Goal: Information Seeking & Learning: Learn about a topic

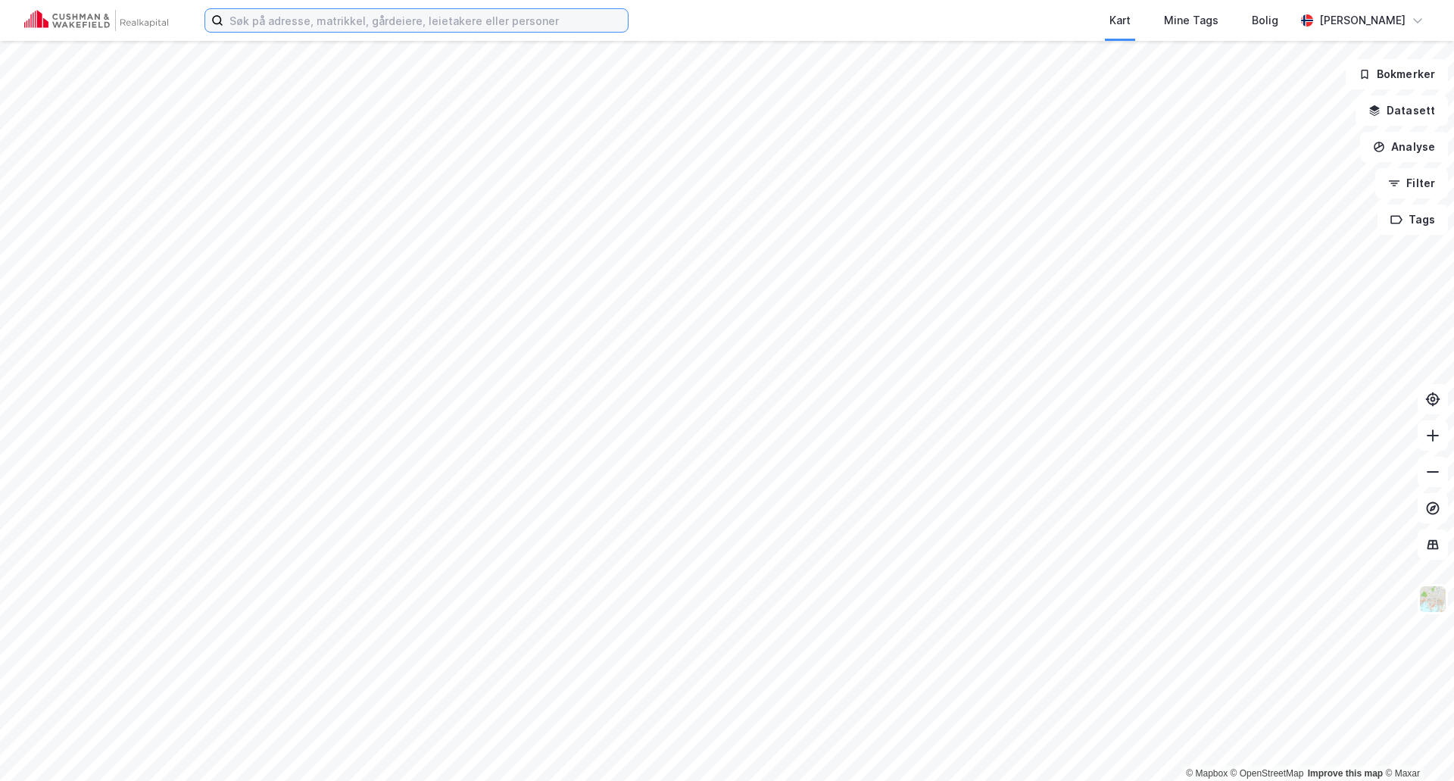
click at [495, 24] on input at bounding box center [425, 20] width 404 height 23
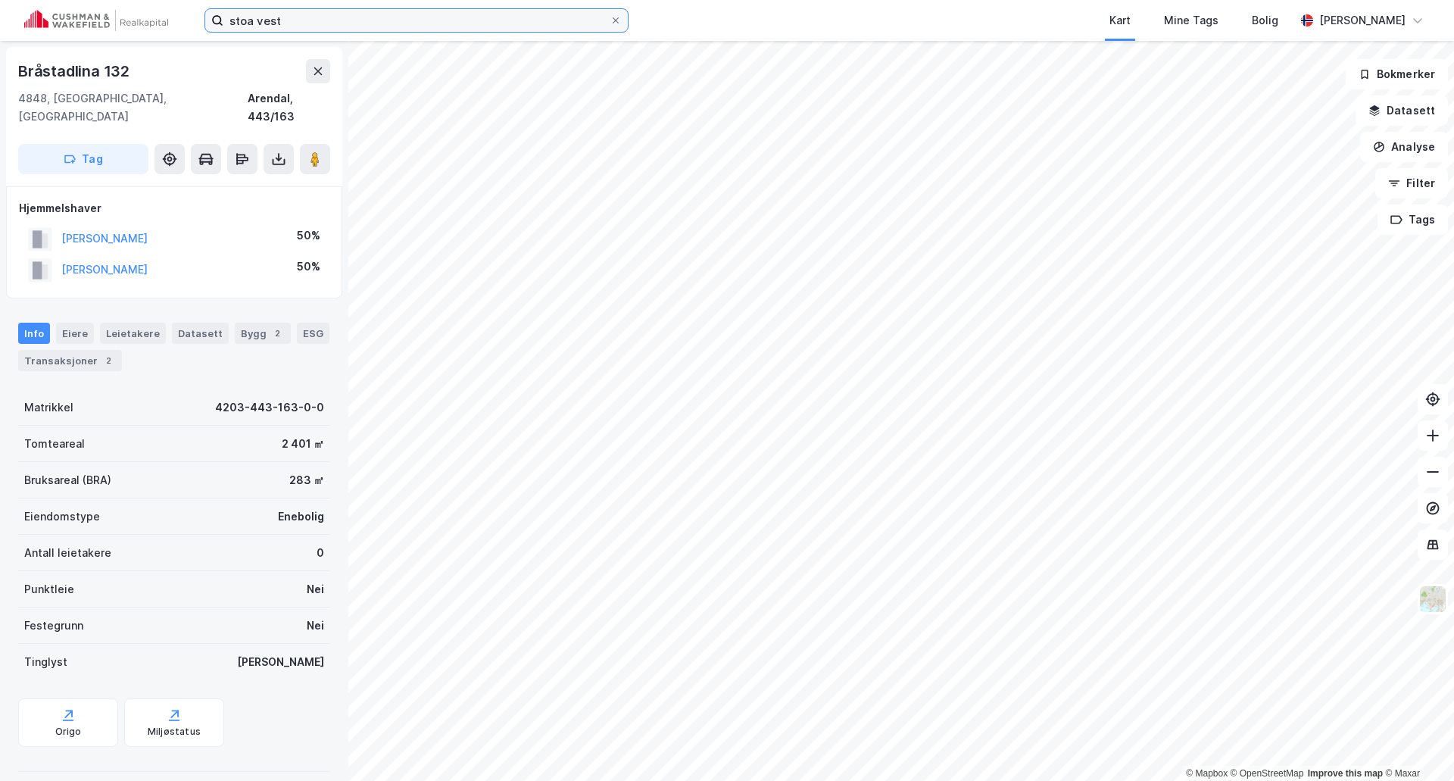
click at [386, 14] on input "stoa vest" at bounding box center [416, 20] width 386 height 23
type input "sto"
click at [307, 76] on button at bounding box center [318, 71] width 24 height 24
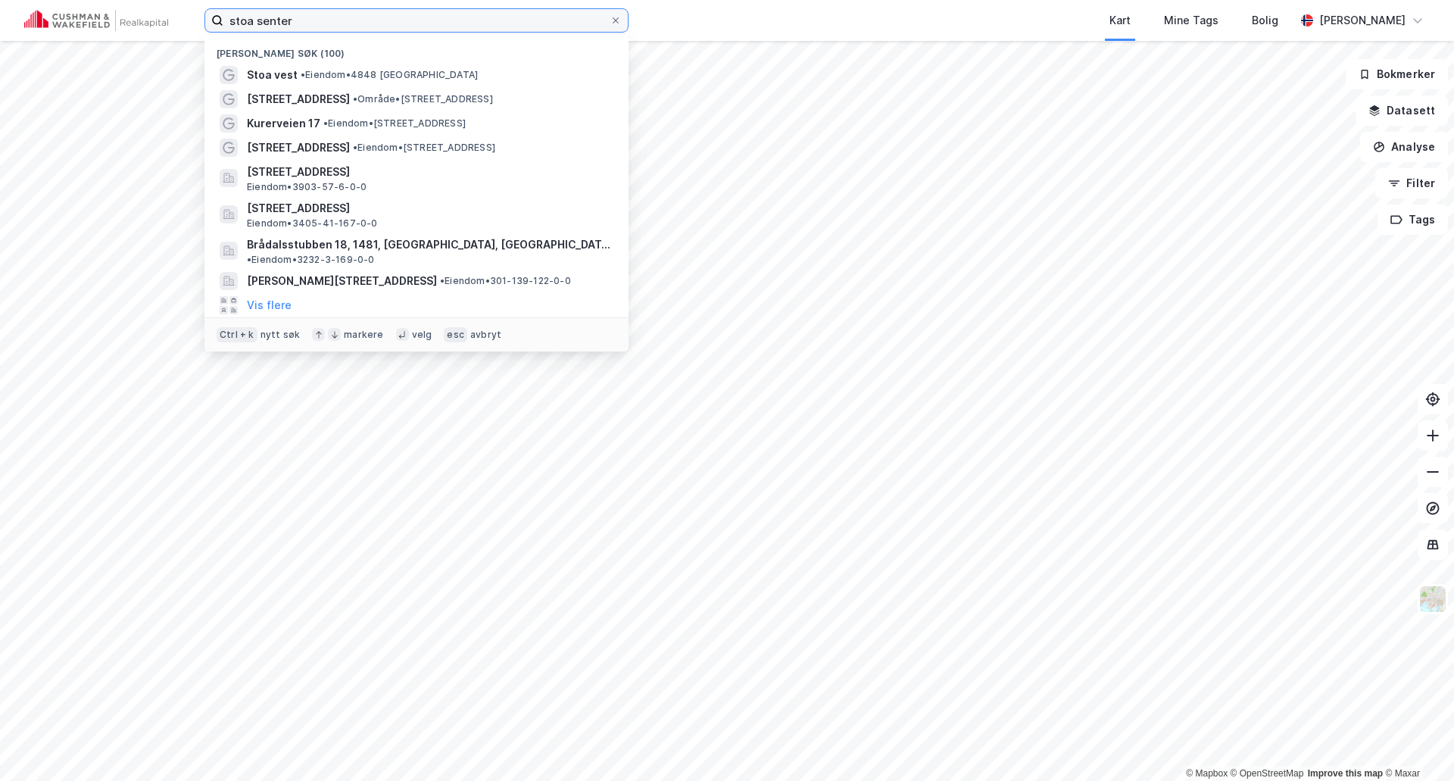
click at [322, 28] on input "stoa senter" at bounding box center [416, 20] width 386 height 23
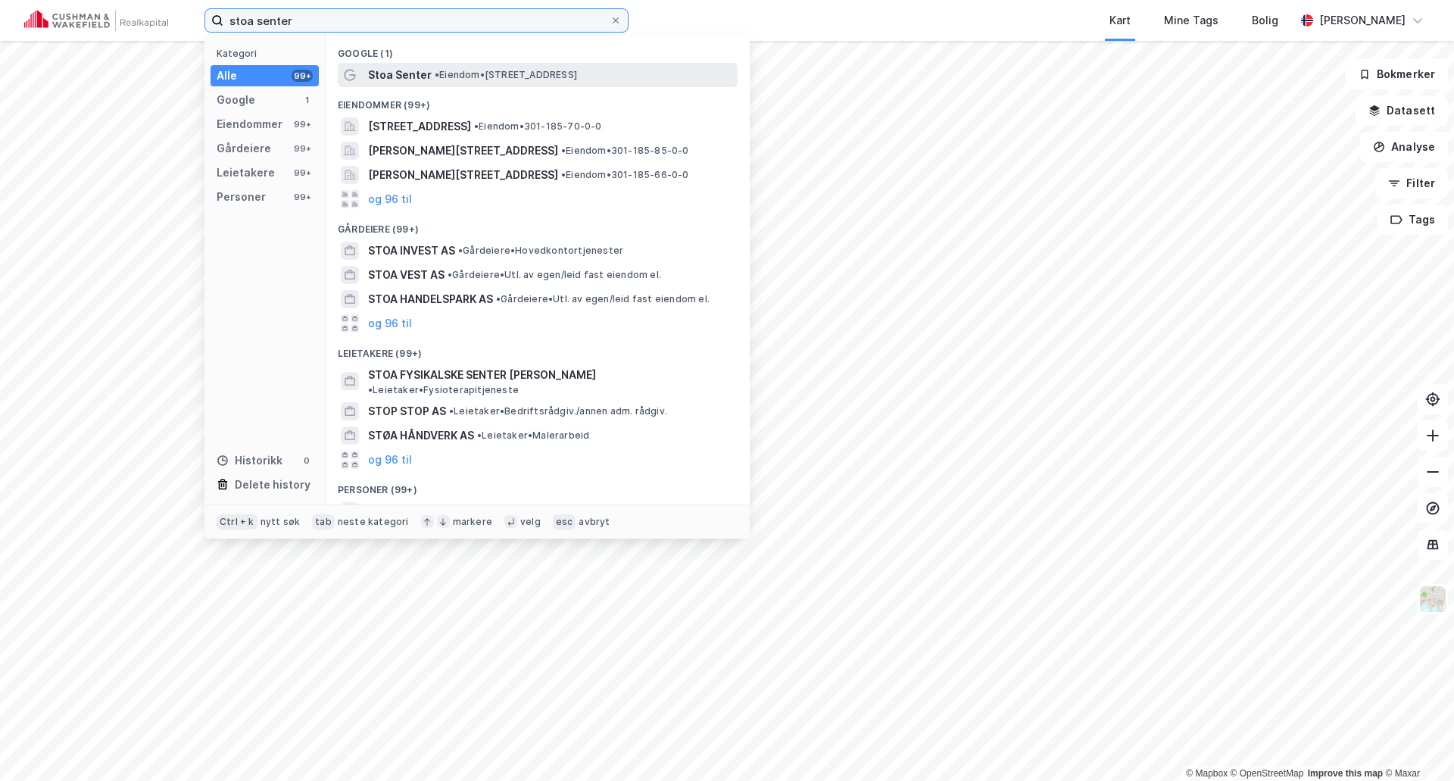
type input "stoa senter"
click at [402, 73] on span "Stoa Senter" at bounding box center [400, 75] width 64 height 18
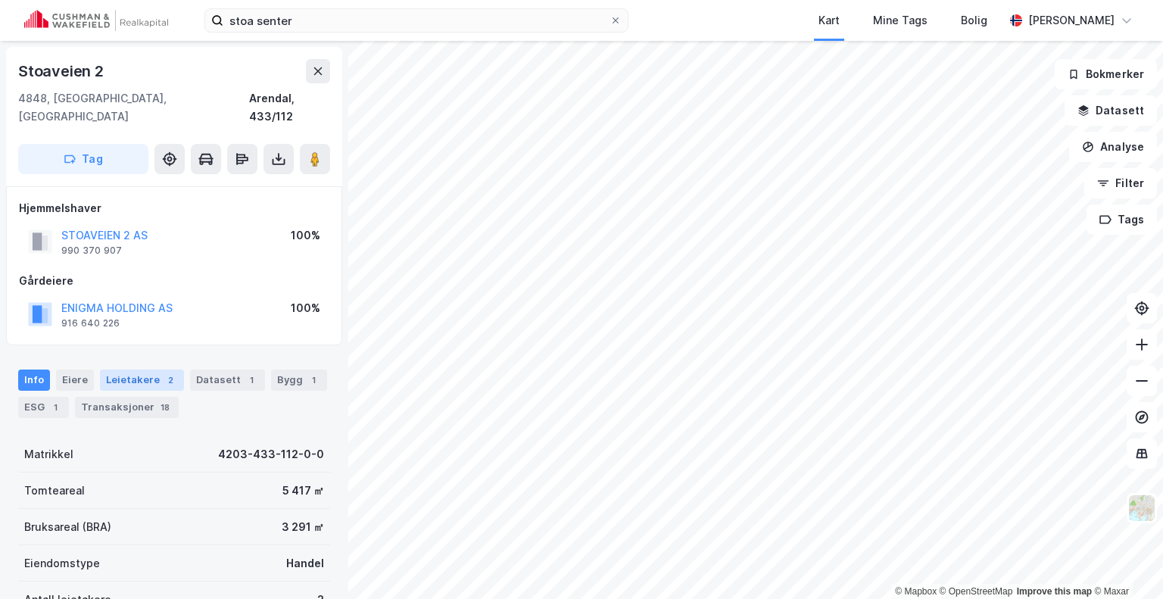
click at [148, 370] on div "Leietakere 2" at bounding box center [142, 380] width 84 height 21
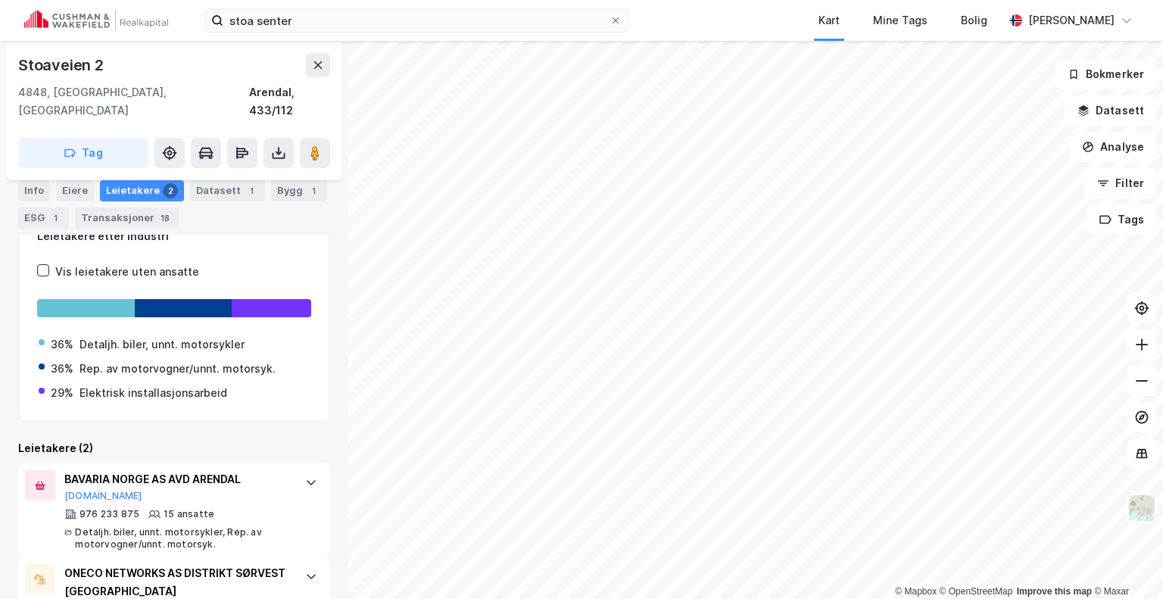
scroll to position [133, 0]
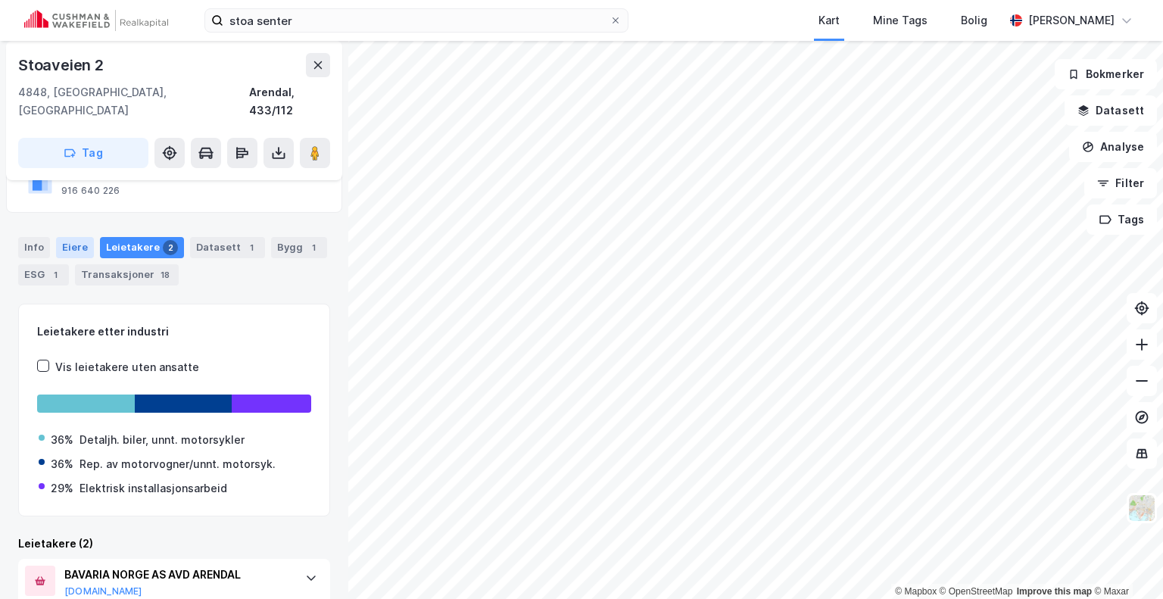
click at [66, 237] on div "Eiere" at bounding box center [75, 247] width 38 height 21
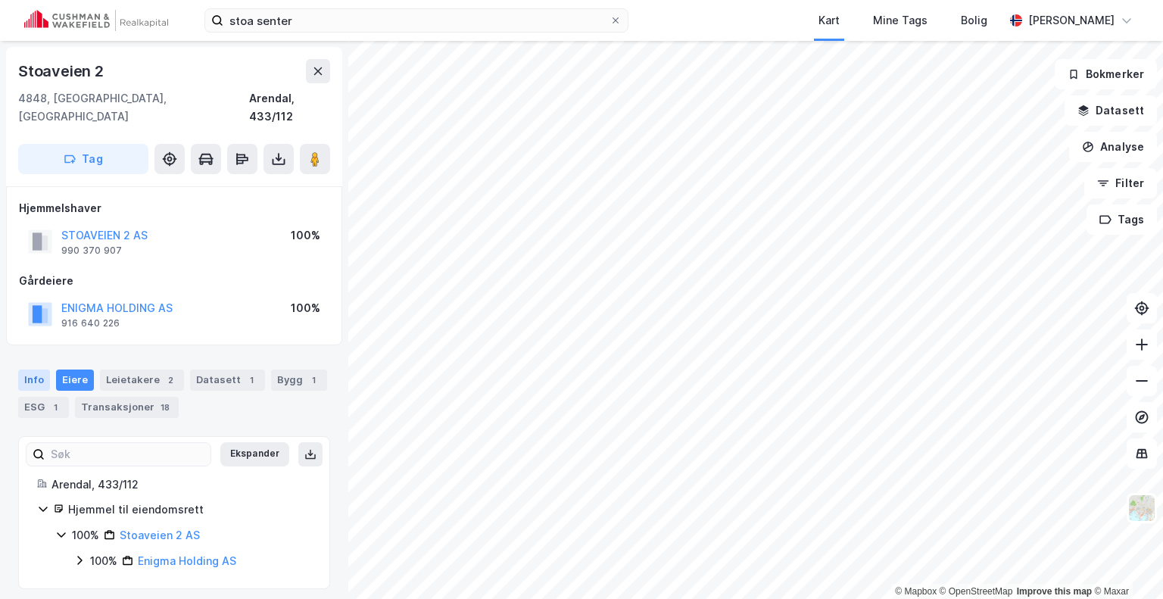
click at [39, 376] on div "Info Eiere Leietakere 2 Datasett 1 Bygg 1 ESG 1 Transaksjoner 18" at bounding box center [174, 394] width 312 height 48
click at [36, 370] on div "Info" at bounding box center [34, 380] width 32 height 21
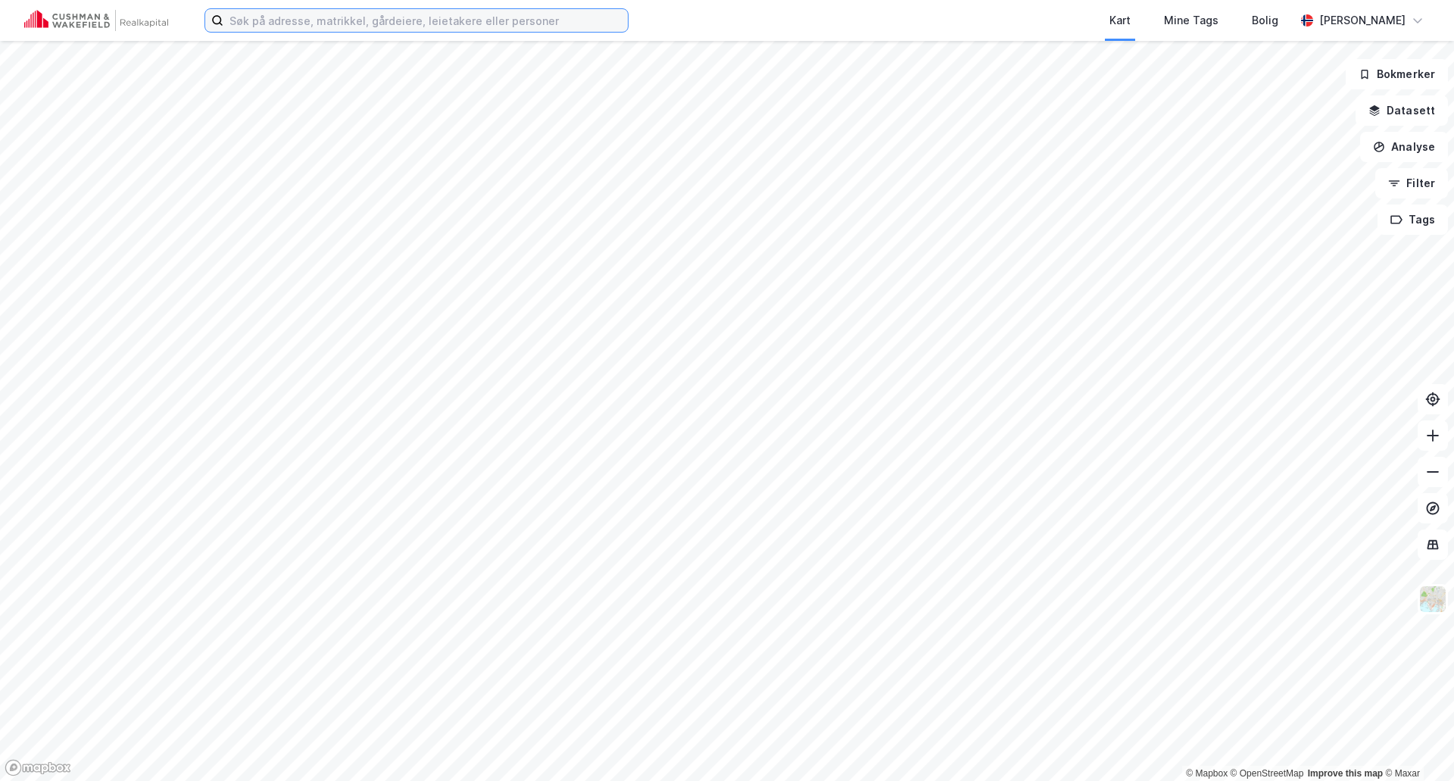
click at [364, 17] on input at bounding box center [425, 20] width 404 height 23
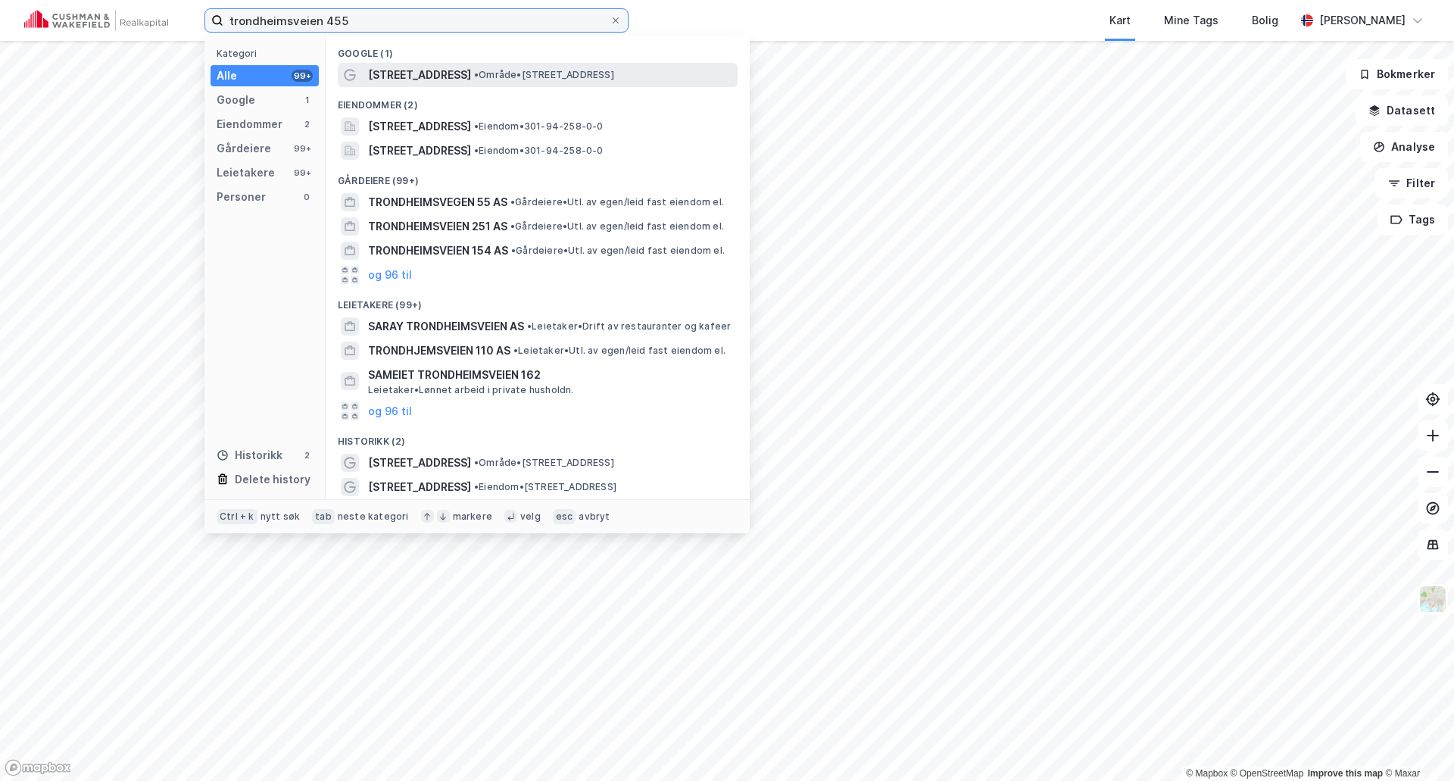
type input "trondheimsveien 455"
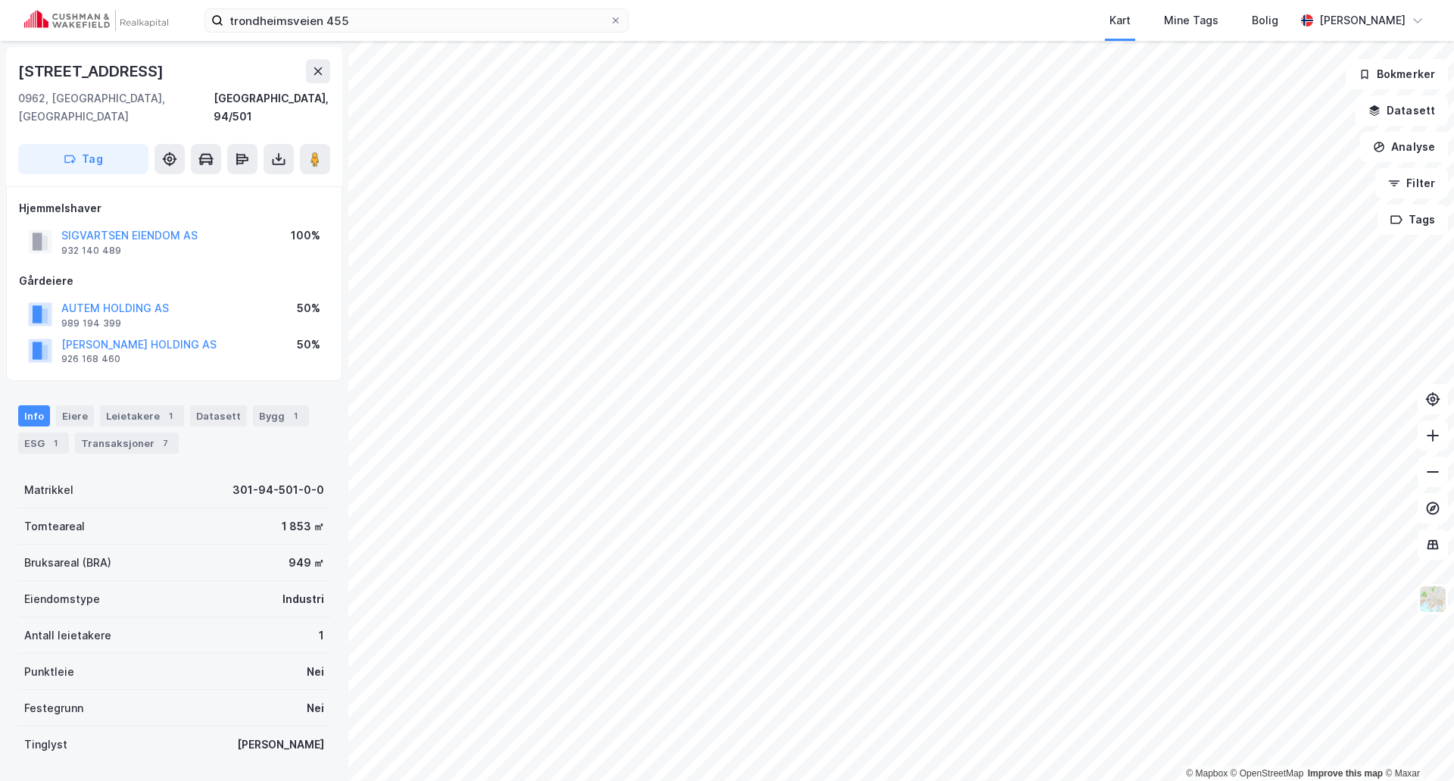
click at [125, 226] on div "SIGVARTSEN EIENDOM AS" at bounding box center [129, 235] width 136 height 18
click at [0, 0] on button "SIGVARTSEN EIENDOM AS" at bounding box center [0, 0] width 0 height 0
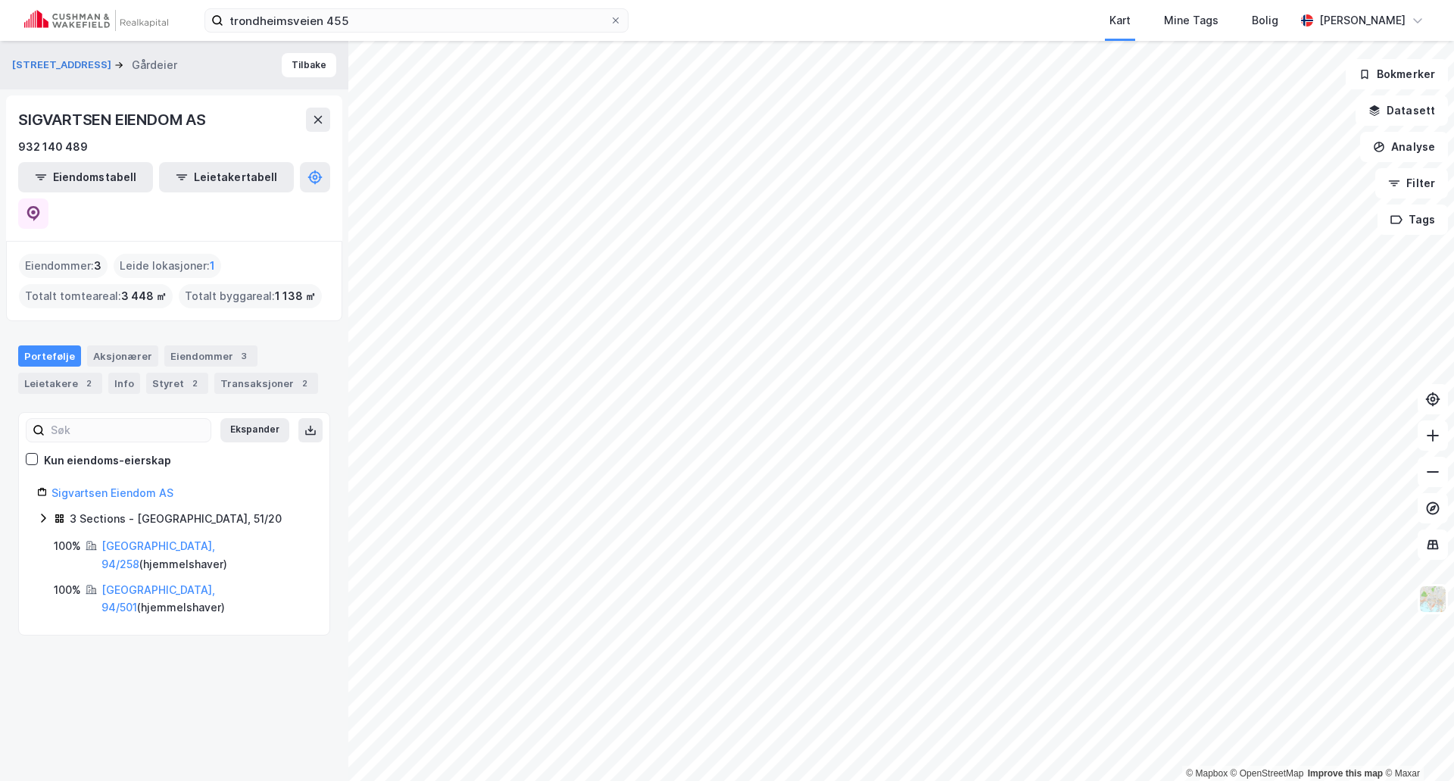
click at [40, 512] on icon at bounding box center [43, 518] width 12 height 12
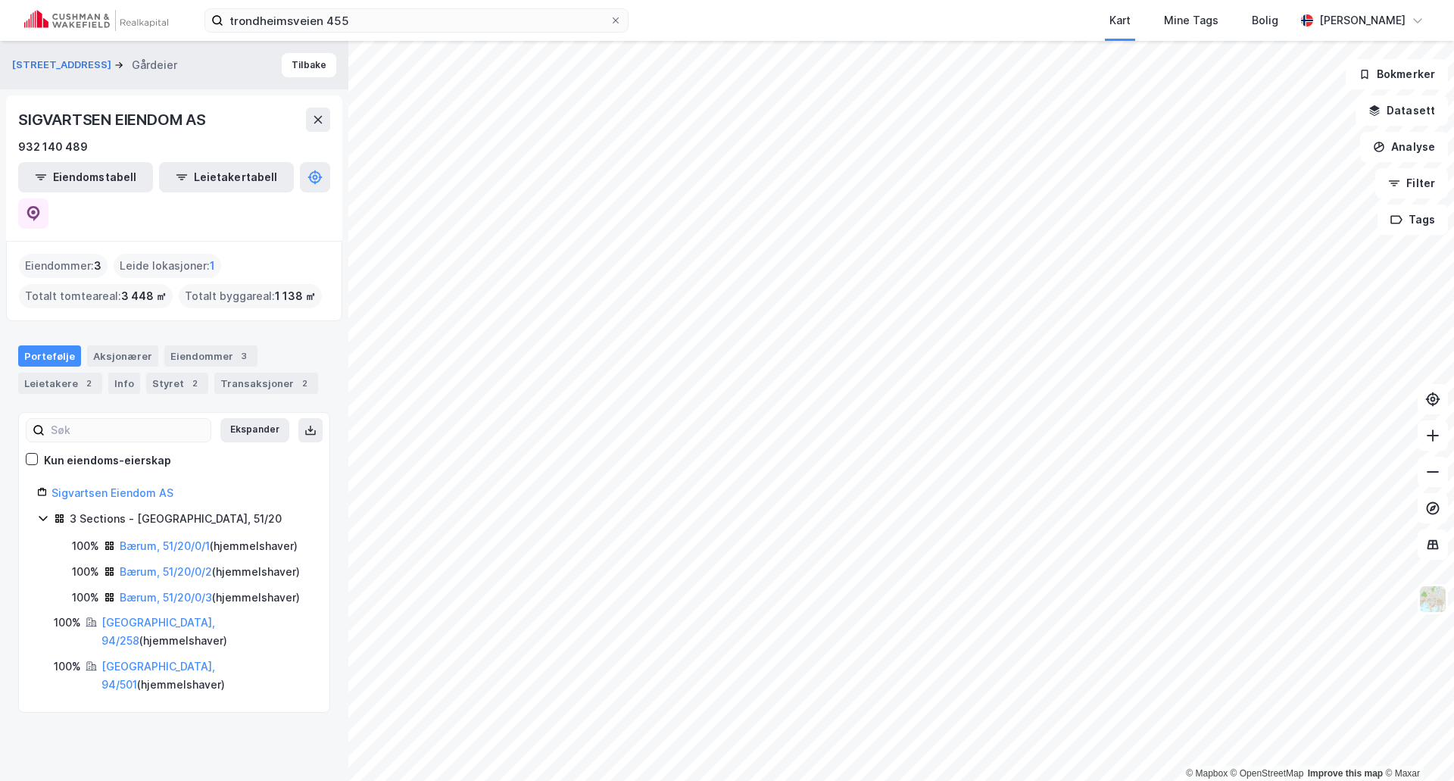
click at [176, 510] on div "3 Sections - Bærum, 51/20" at bounding box center [176, 519] width 212 height 18
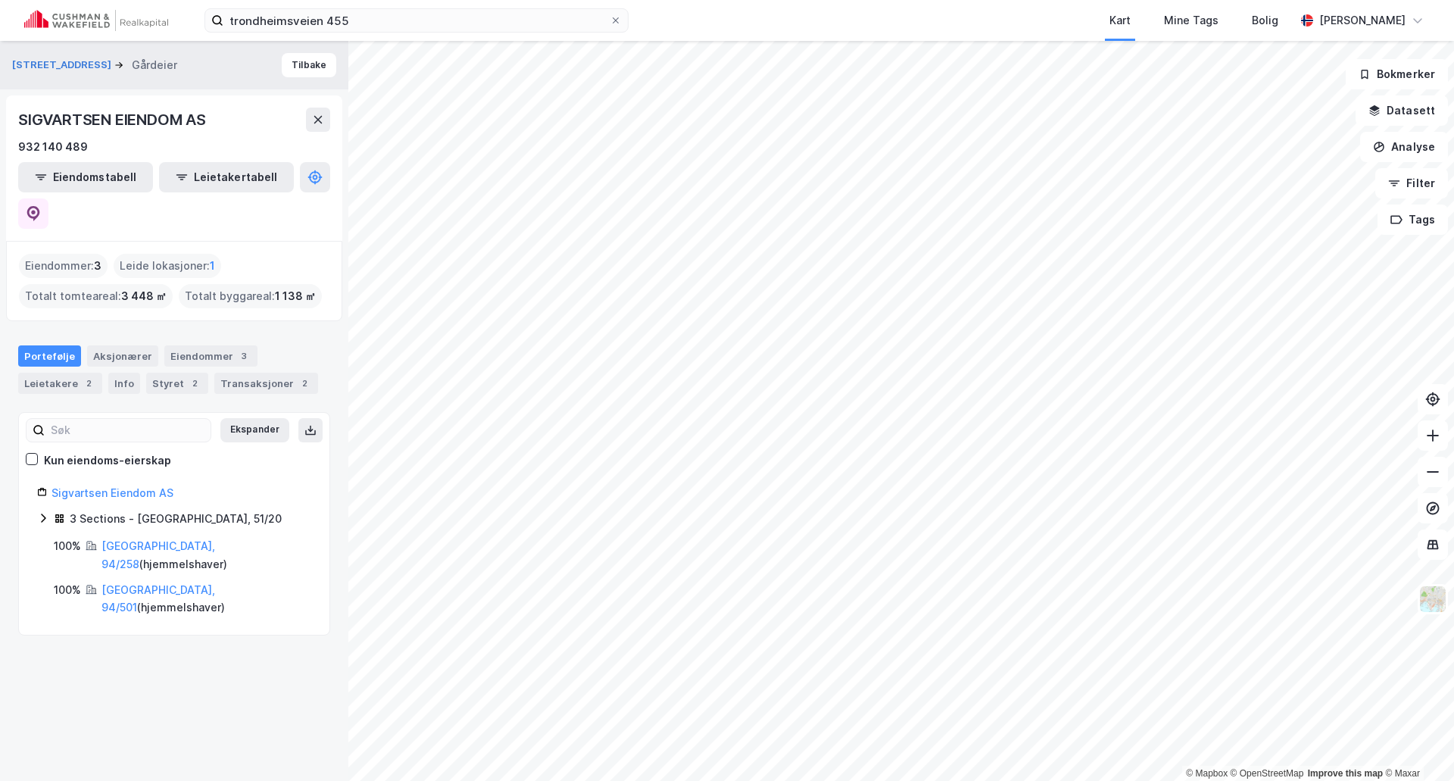
click at [173, 510] on div "3 Sections - Bærum, 51/20" at bounding box center [176, 519] width 212 height 18
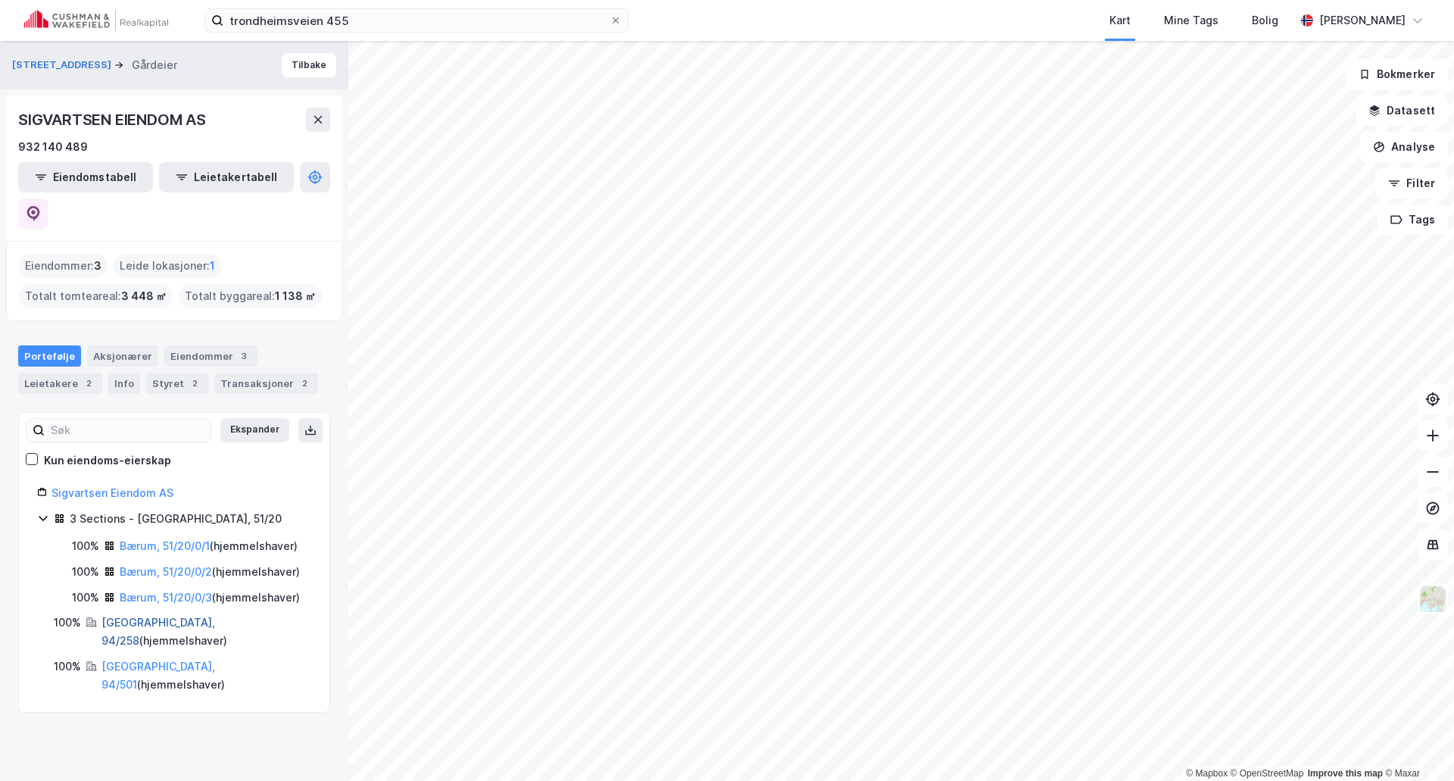
click at [120, 616] on link "Oslo, 94/258" at bounding box center [158, 631] width 114 height 31
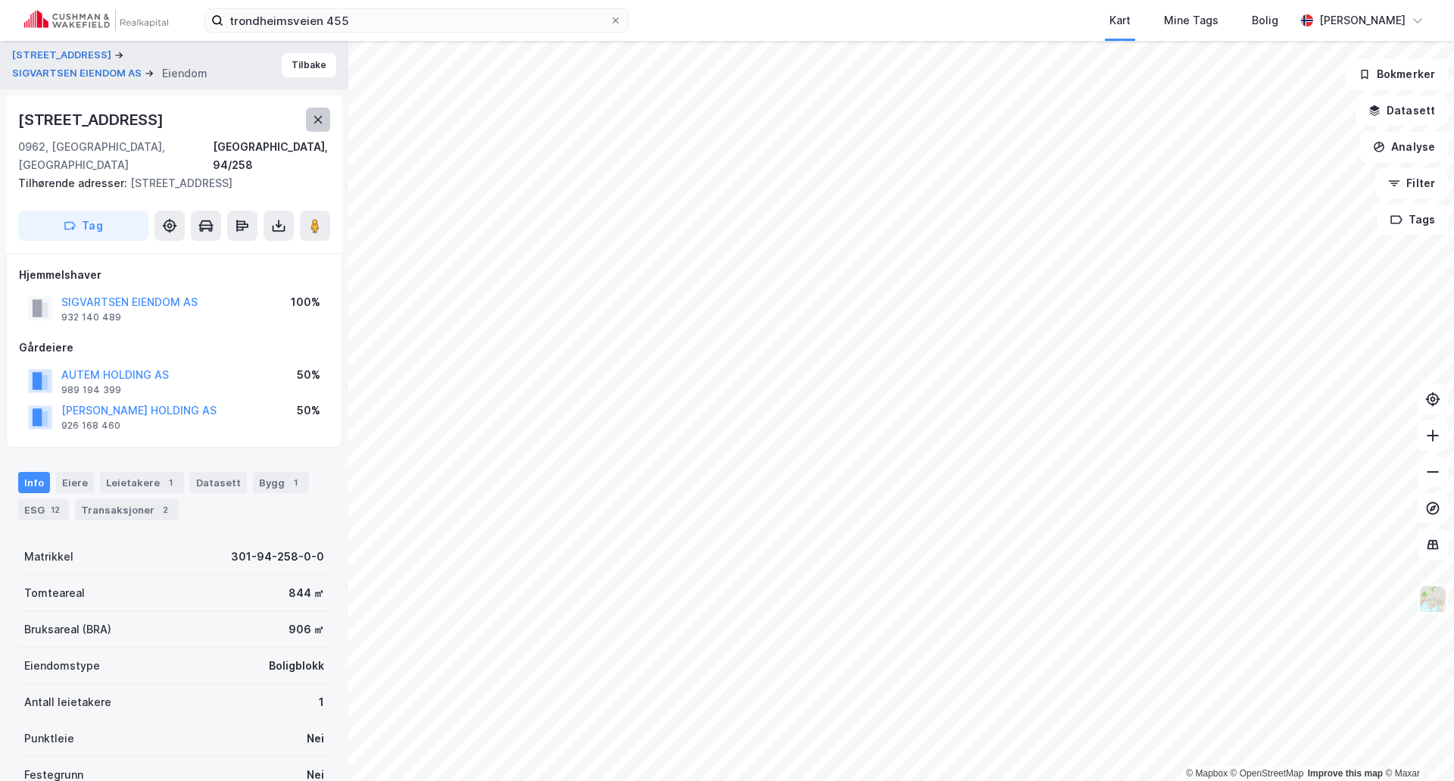
click at [320, 117] on icon at bounding box center [318, 120] width 8 height 8
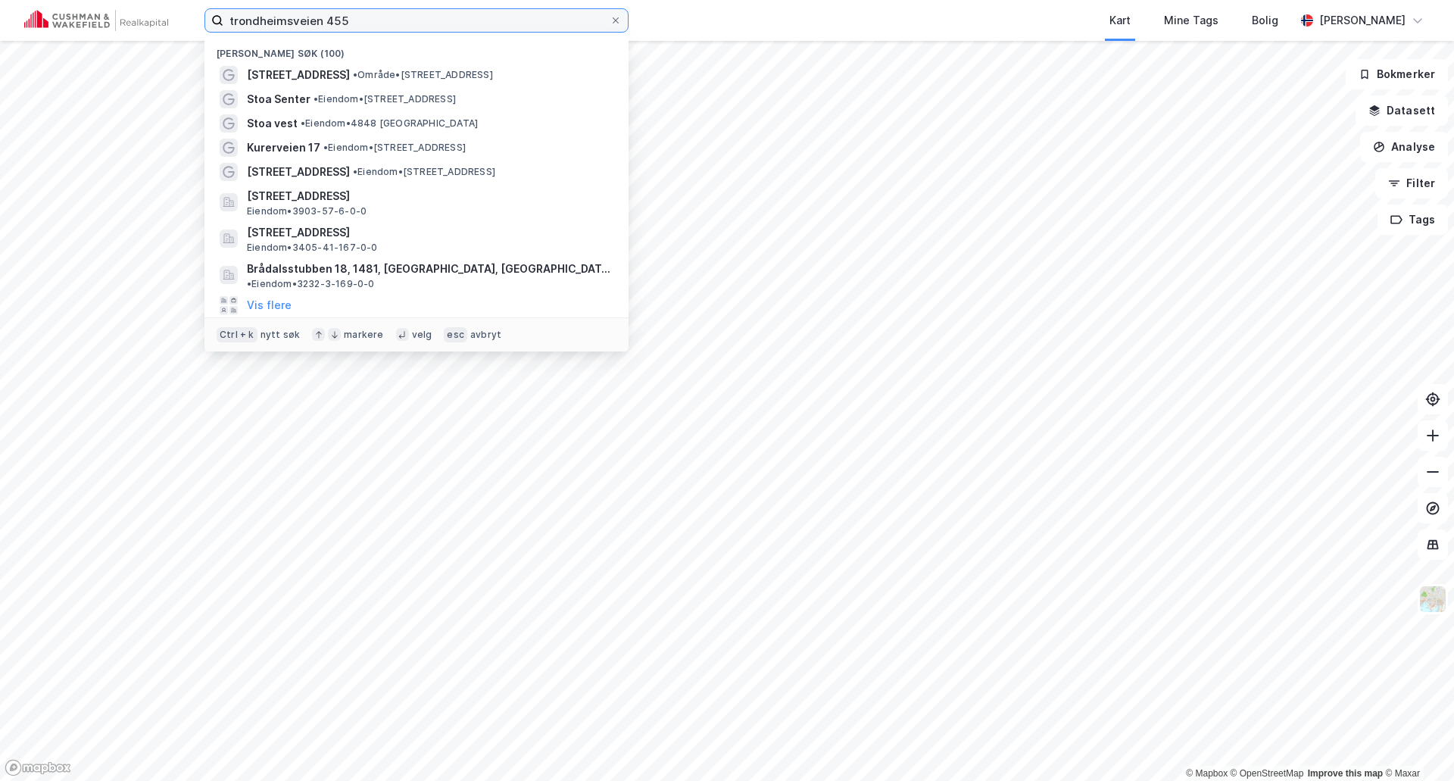
click at [290, 22] on input "trondheimsveien 455" at bounding box center [416, 20] width 386 height 23
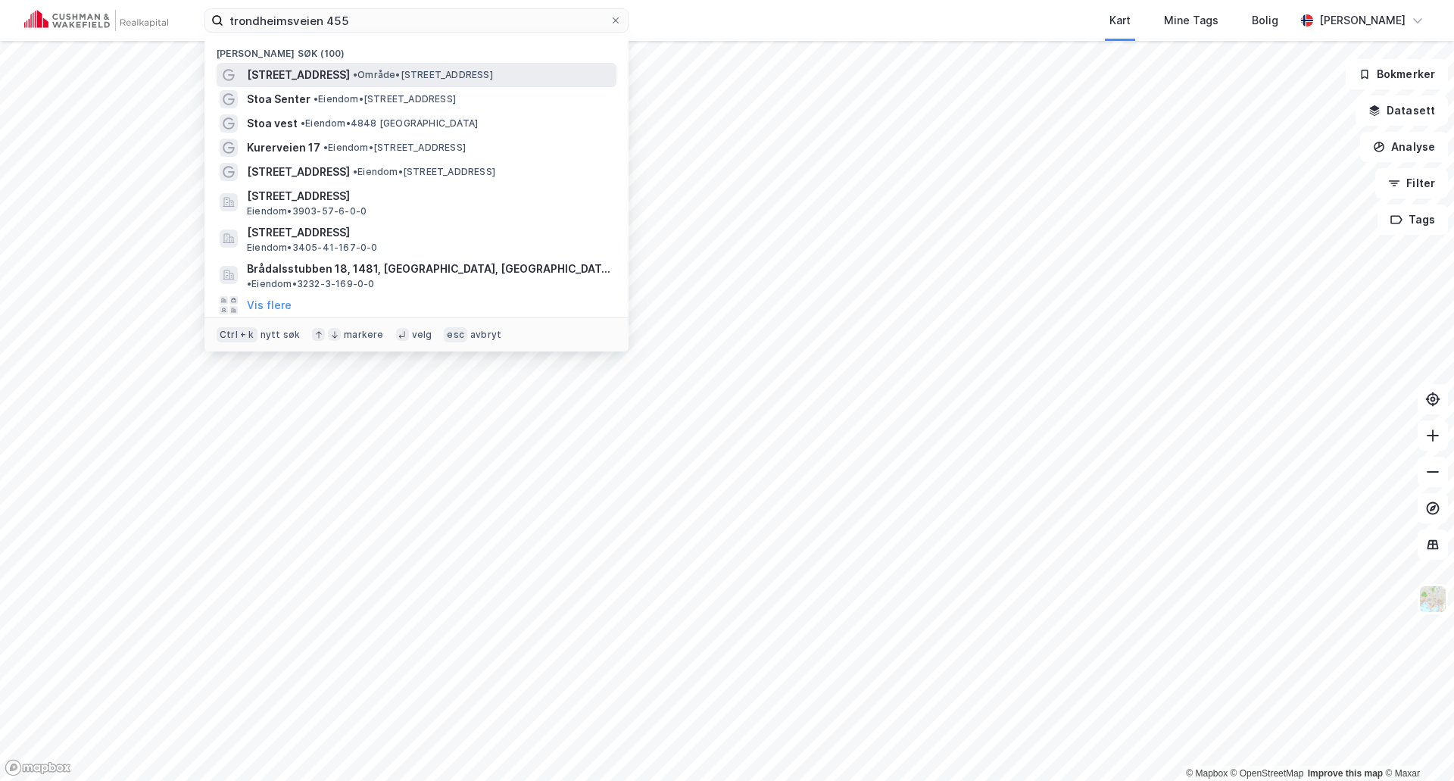
click at [310, 78] on span "[STREET_ADDRESS]" at bounding box center [298, 75] width 103 height 18
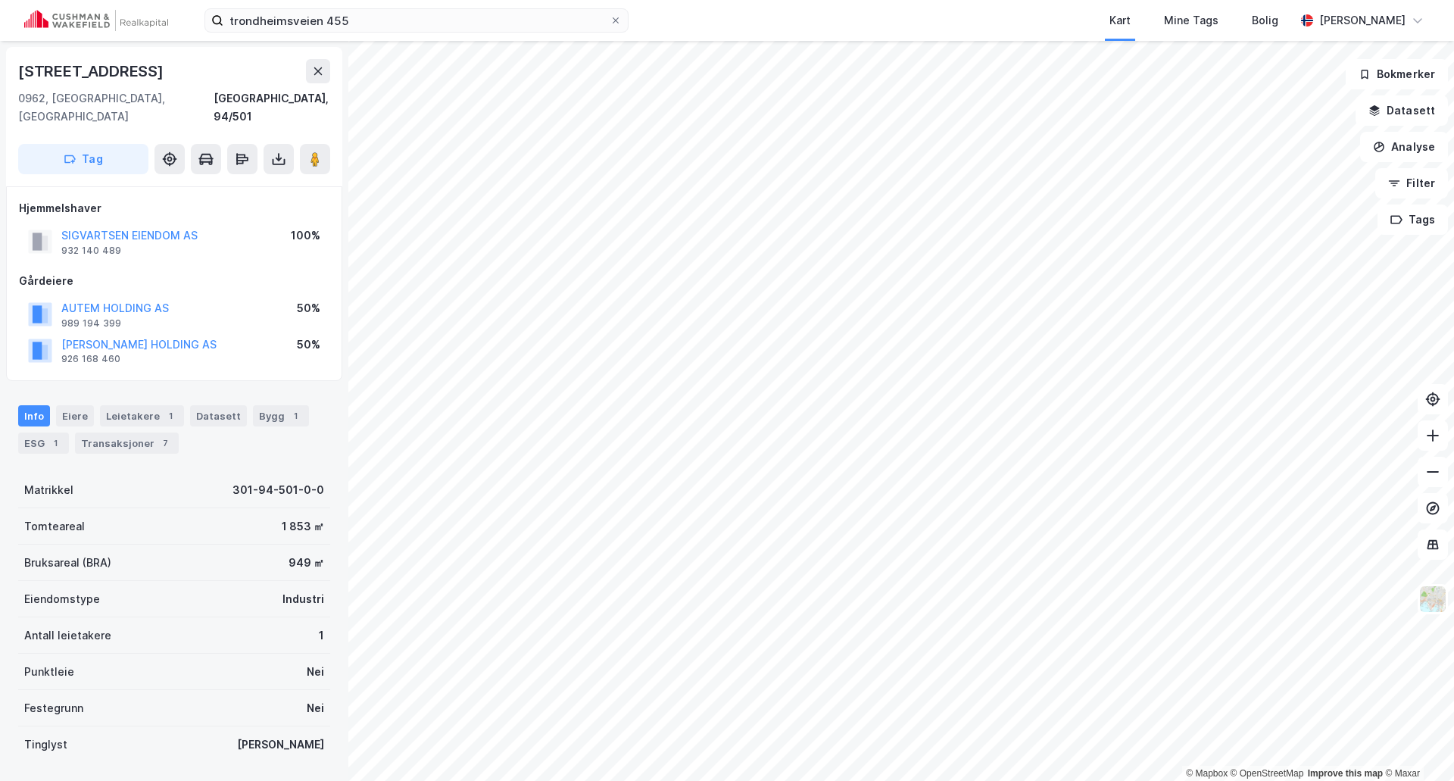
click at [131, 203] on div "Hjemmelshaver SIGVARTSEN EIENDOM AS 932 140 489 100%" at bounding box center [174, 229] width 310 height 61
click at [131, 226] on div "SIGVARTSEN EIENDOM AS" at bounding box center [129, 235] width 136 height 18
click at [0, 0] on button "SIGVARTSEN EIENDOM AS" at bounding box center [0, 0] width 0 height 0
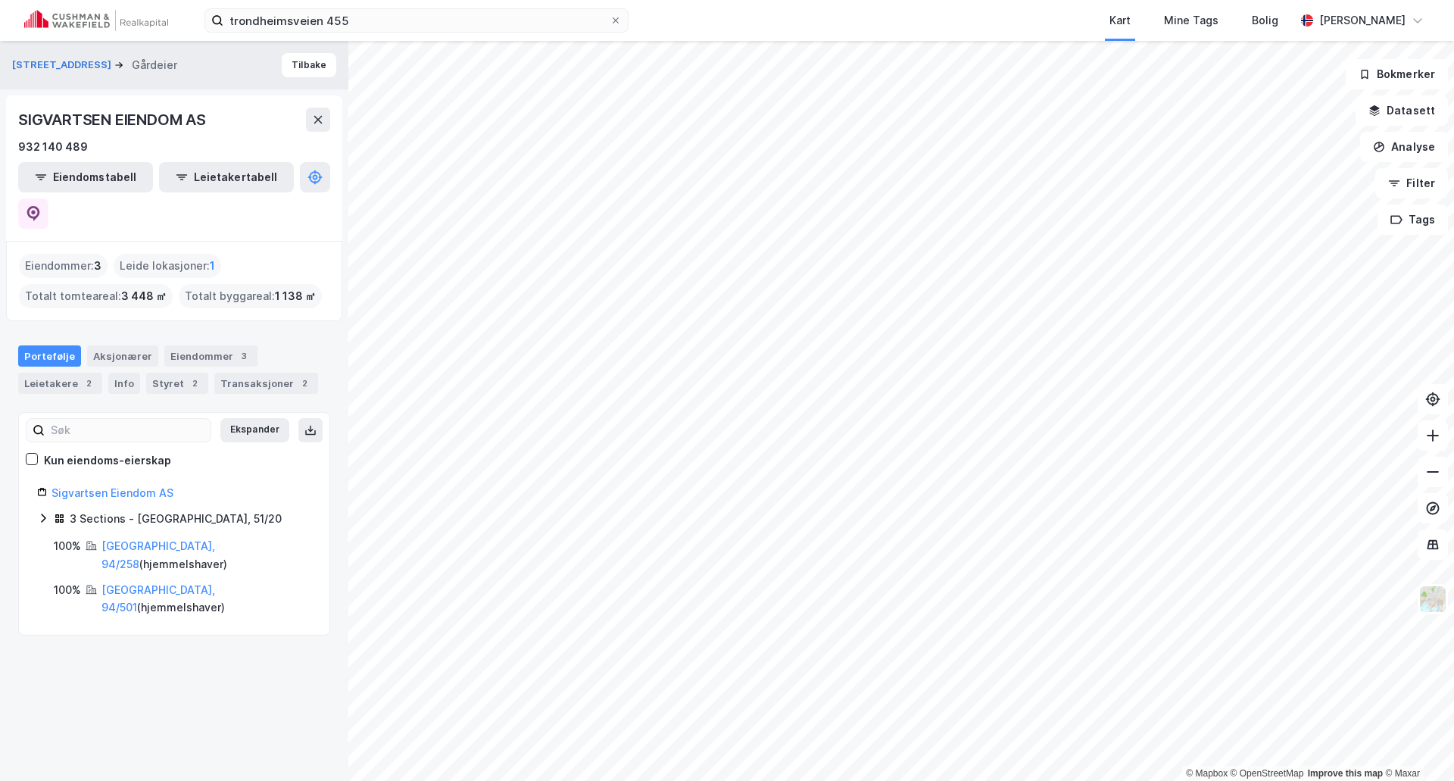
click at [115, 510] on div "3 Sections - Bærum, 51/20" at bounding box center [176, 519] width 212 height 18
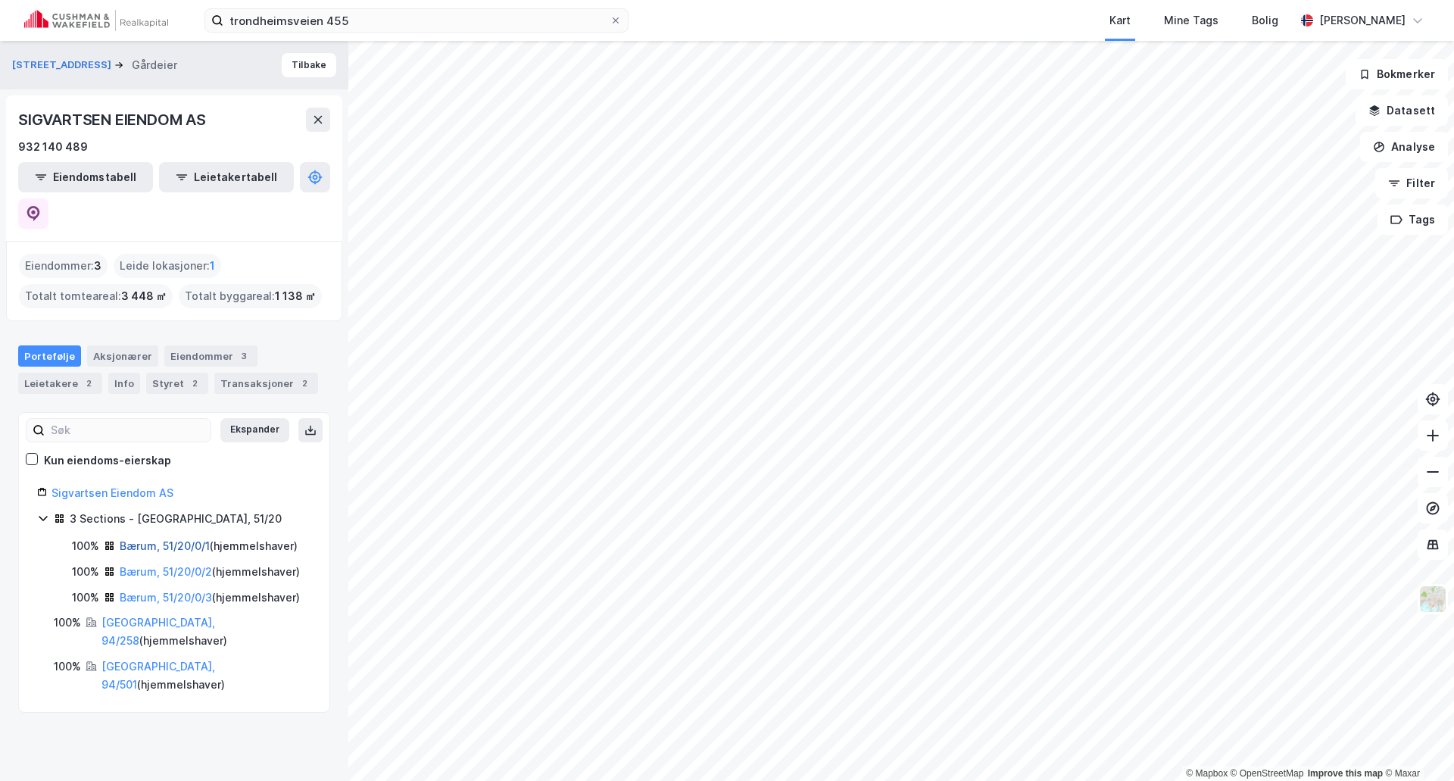
click at [154, 539] on link "Bærum, 51/20/0/1" at bounding box center [165, 545] width 90 height 13
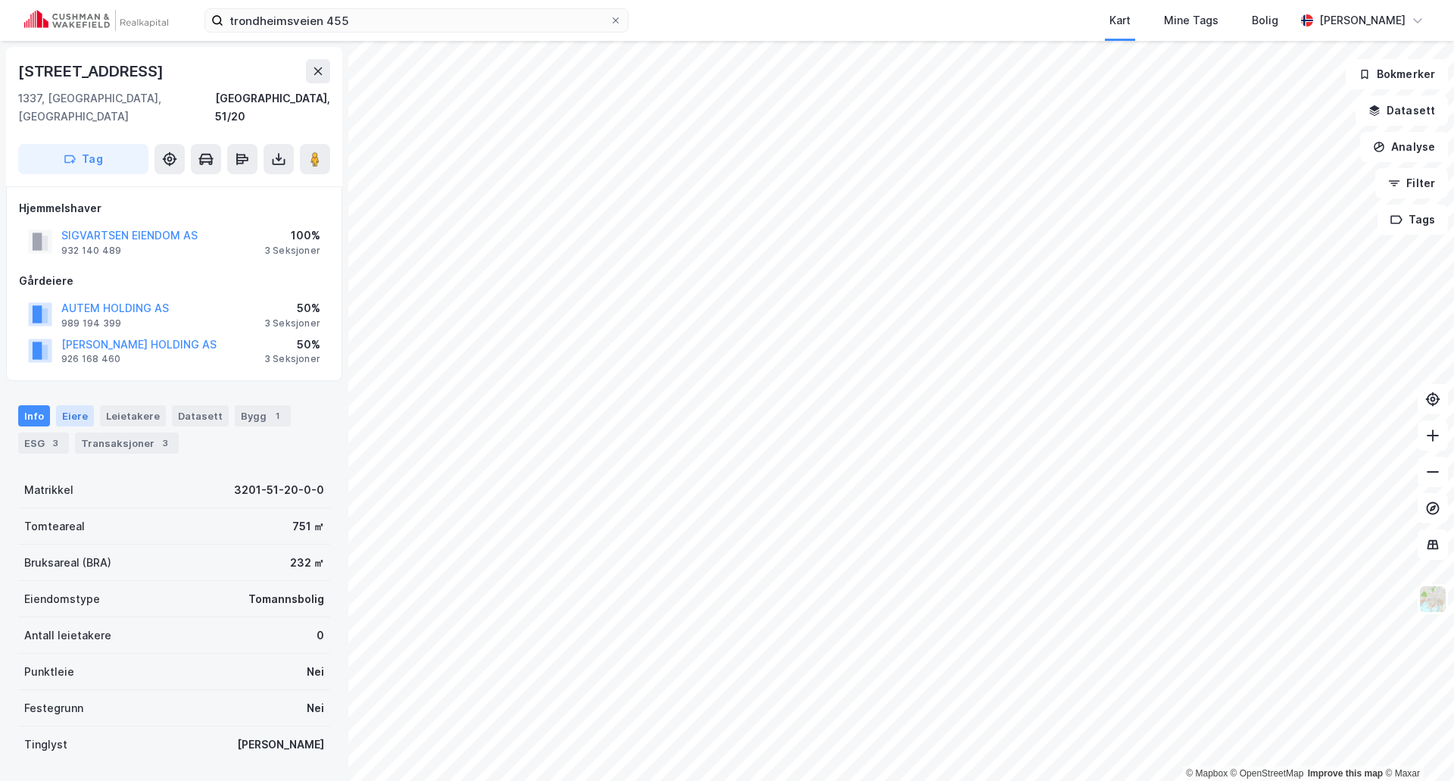
click at [56, 405] on div "Eiere" at bounding box center [75, 415] width 38 height 21
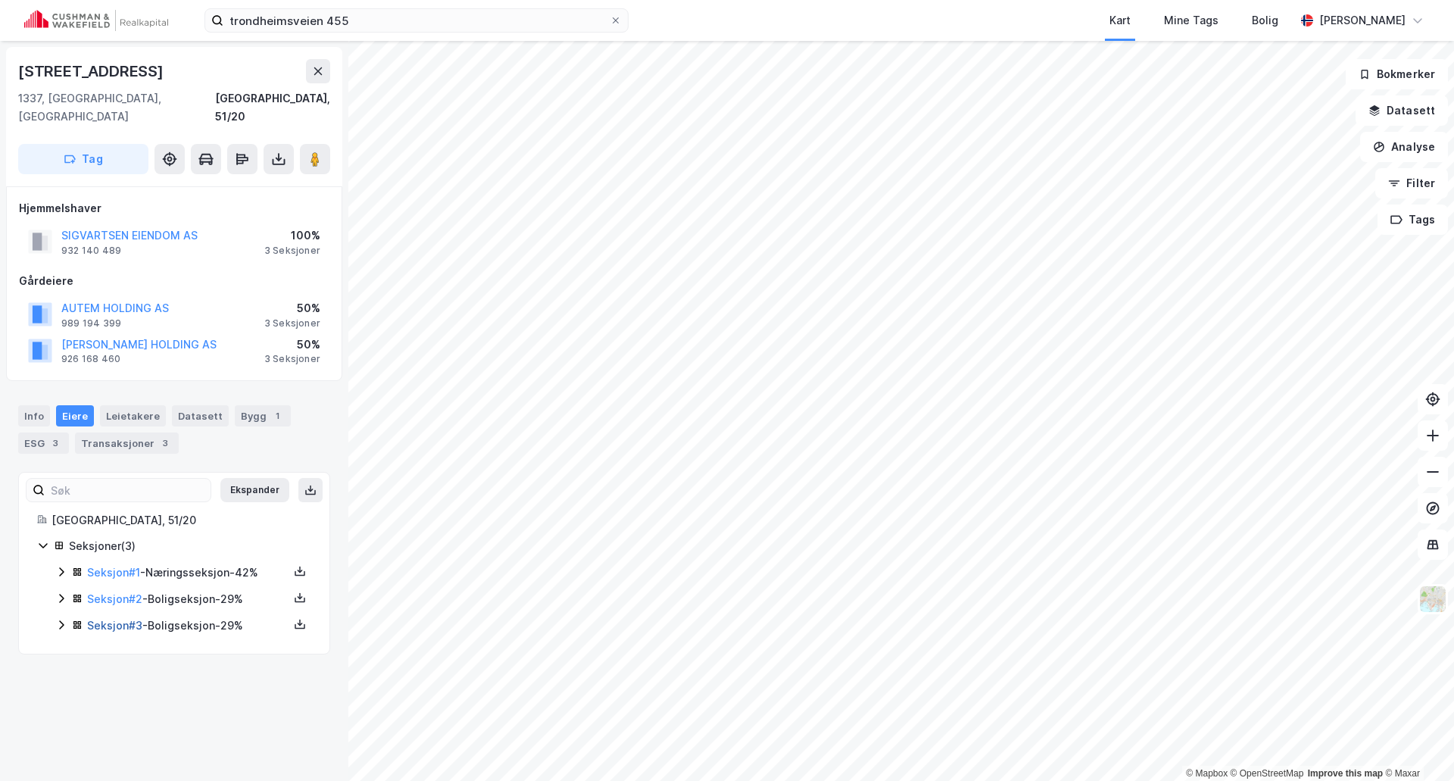
click at [115, 619] on link "Seksjon # 3" at bounding box center [114, 625] width 55 height 13
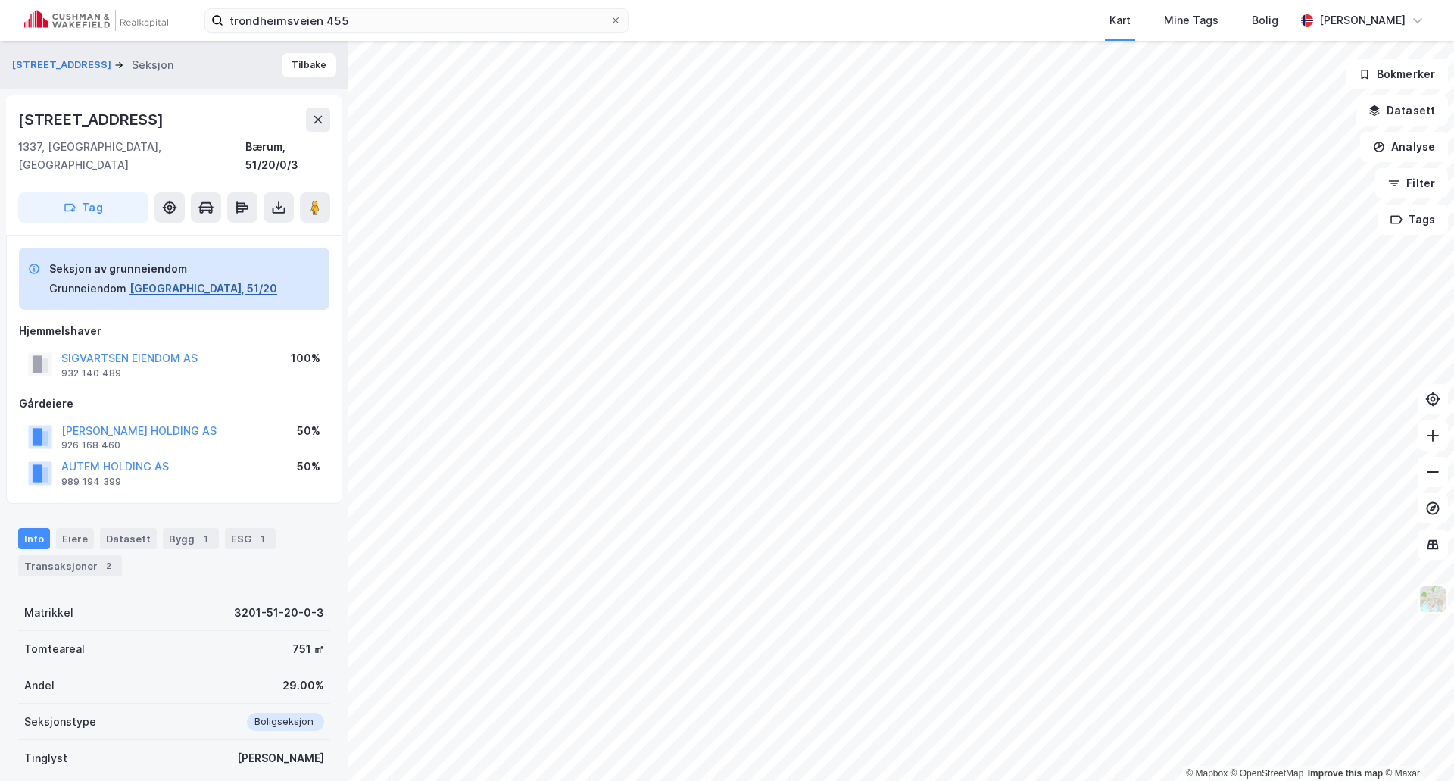
click at [157, 279] on button "Bærum, 51/20" at bounding box center [203, 288] width 148 height 18
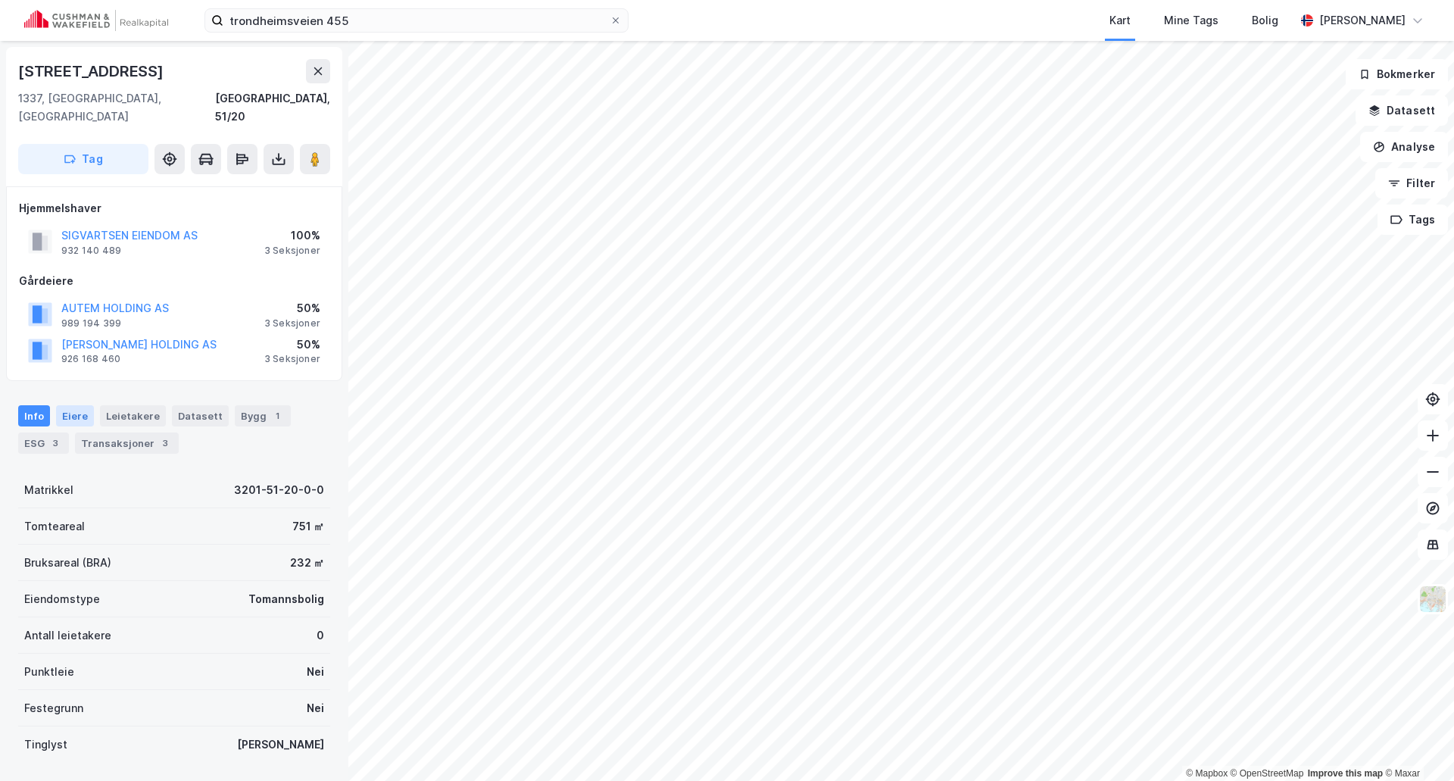
click at [77, 405] on div "Eiere" at bounding box center [75, 415] width 38 height 21
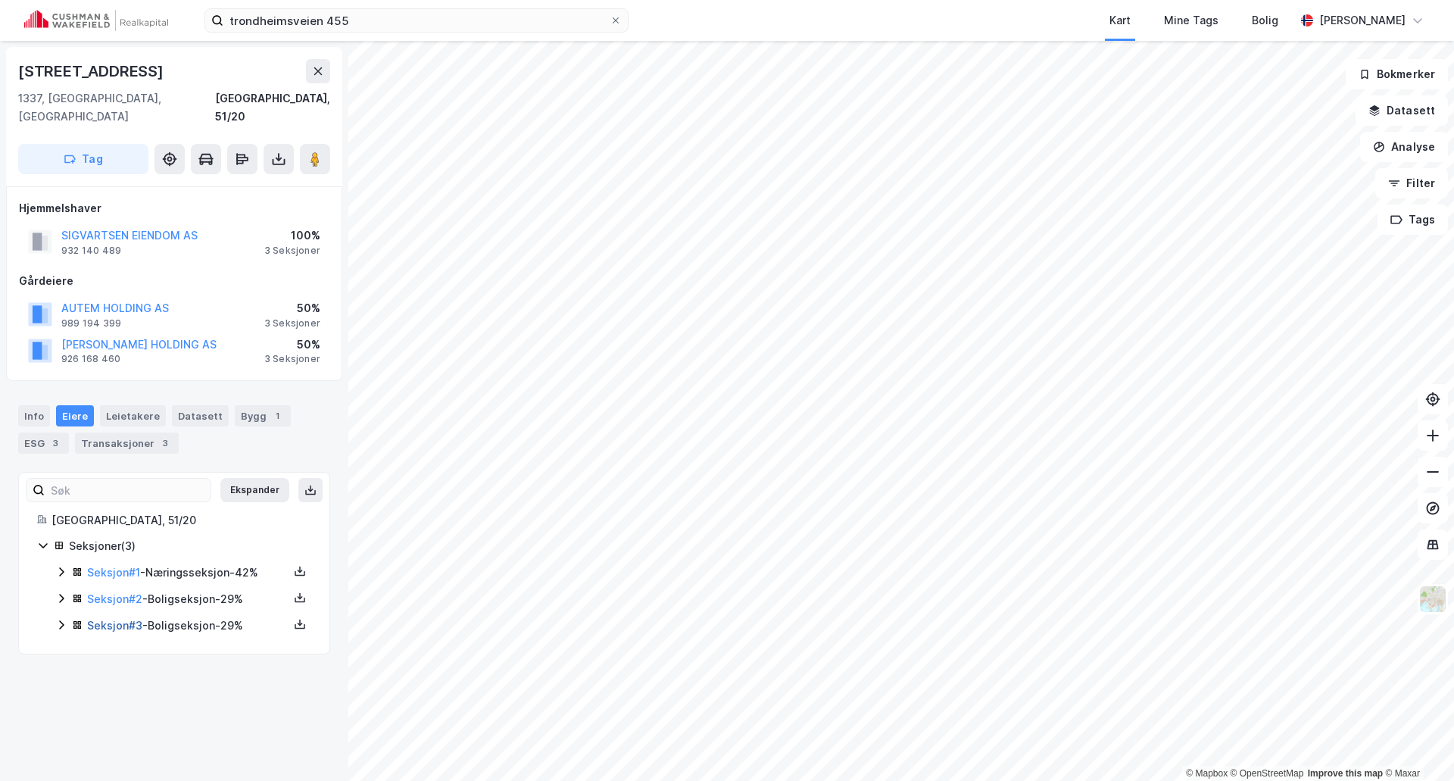
click at [124, 619] on link "Seksjon # 3" at bounding box center [114, 625] width 55 height 13
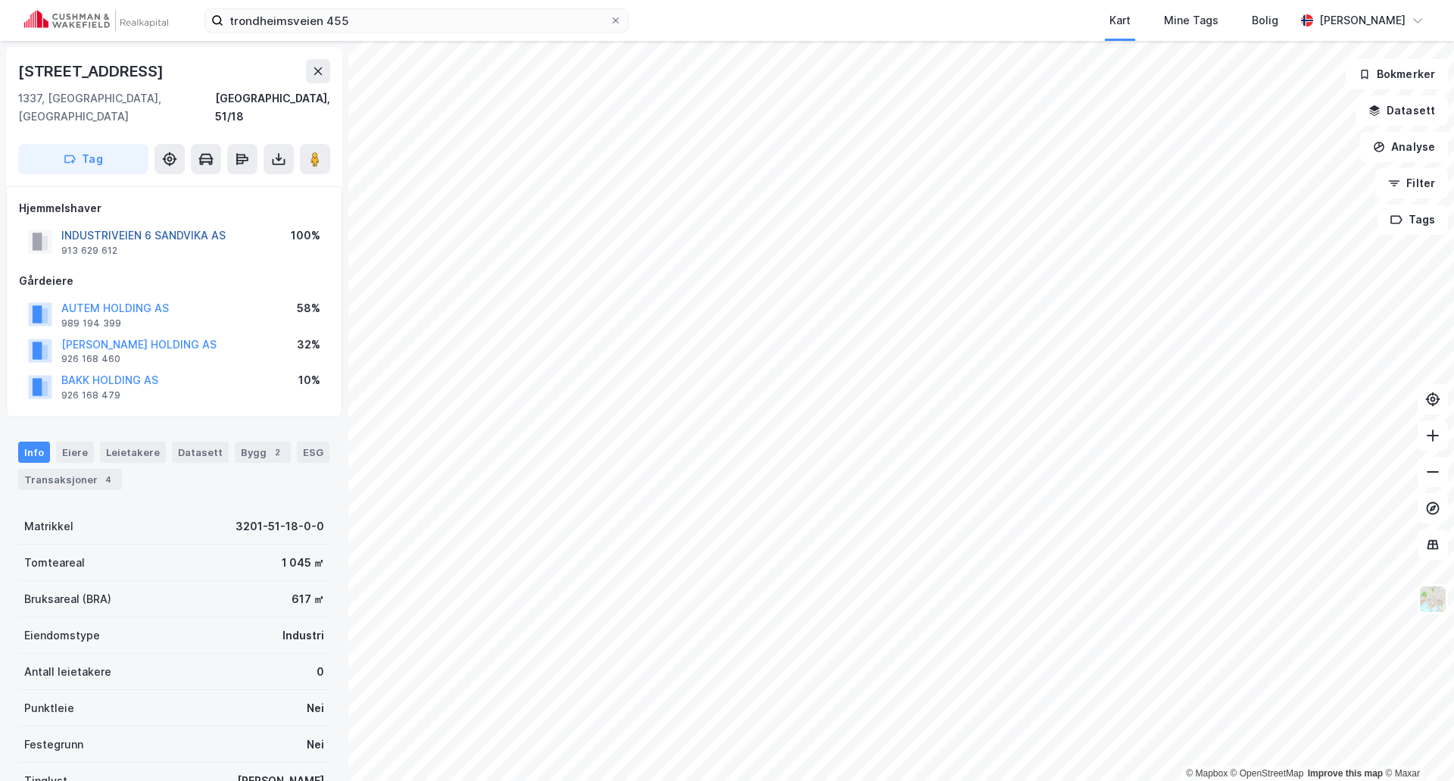
click at [0, 0] on button "INDUSTRIVEIEN 6 SANDVIKA AS" at bounding box center [0, 0] width 0 height 0
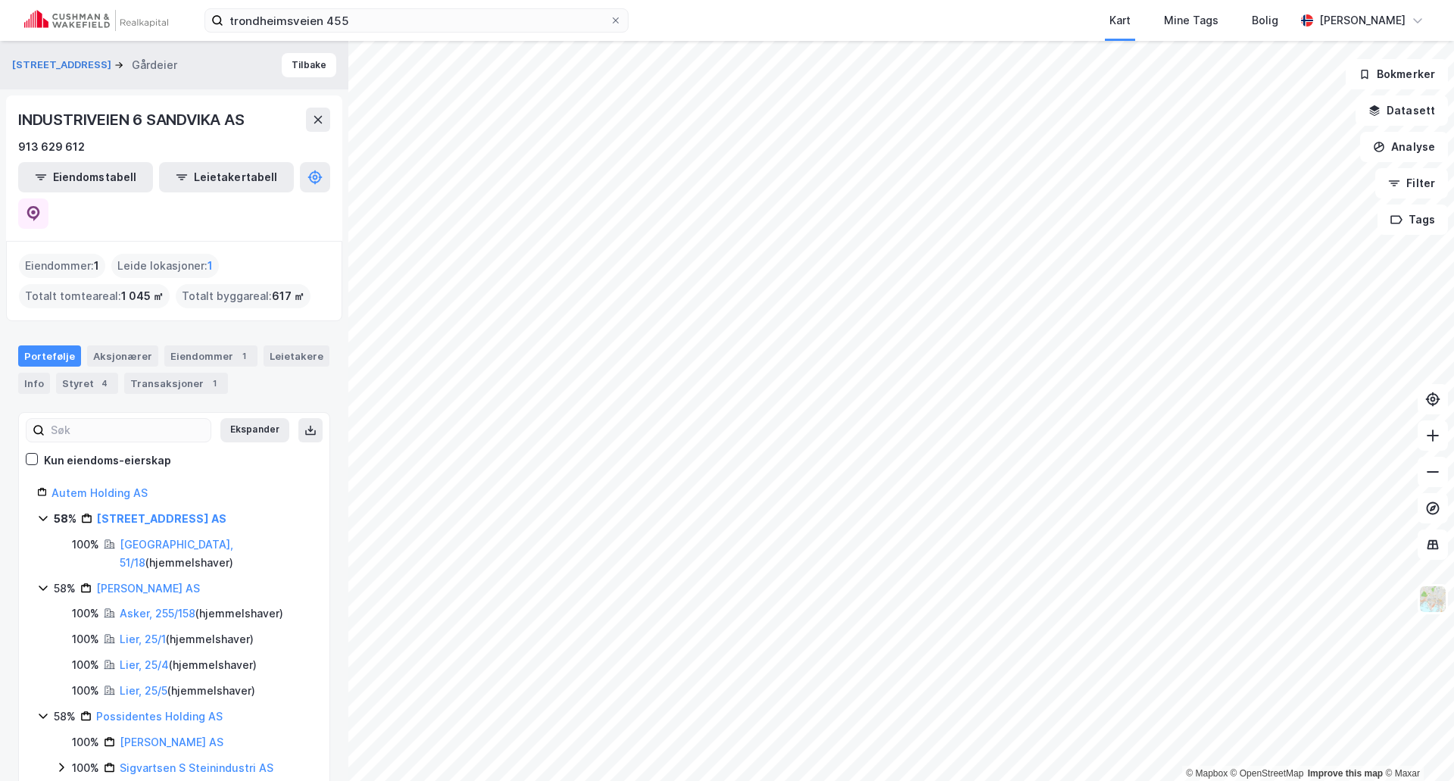
click at [332, 179] on div "INDUSTRIVEIEN 6 SANDVIKA AS 913 629 612 Eiendomstabell Leietakertabell" at bounding box center [174, 167] width 336 height 145
click at [41, 206] on icon at bounding box center [33, 213] width 15 height 15
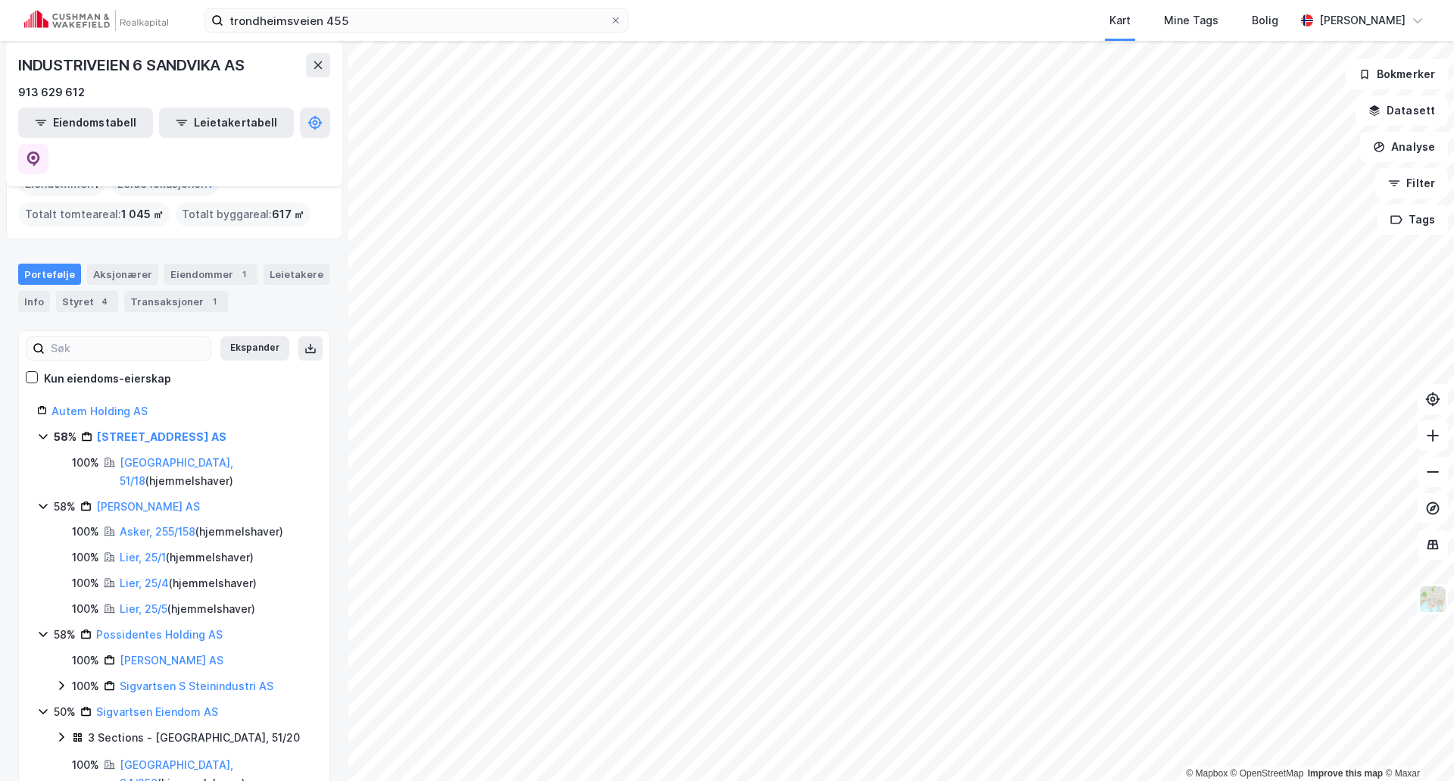
scroll to position [83, 0]
click at [123, 403] on link "Autem Holding AS" at bounding box center [99, 409] width 96 height 13
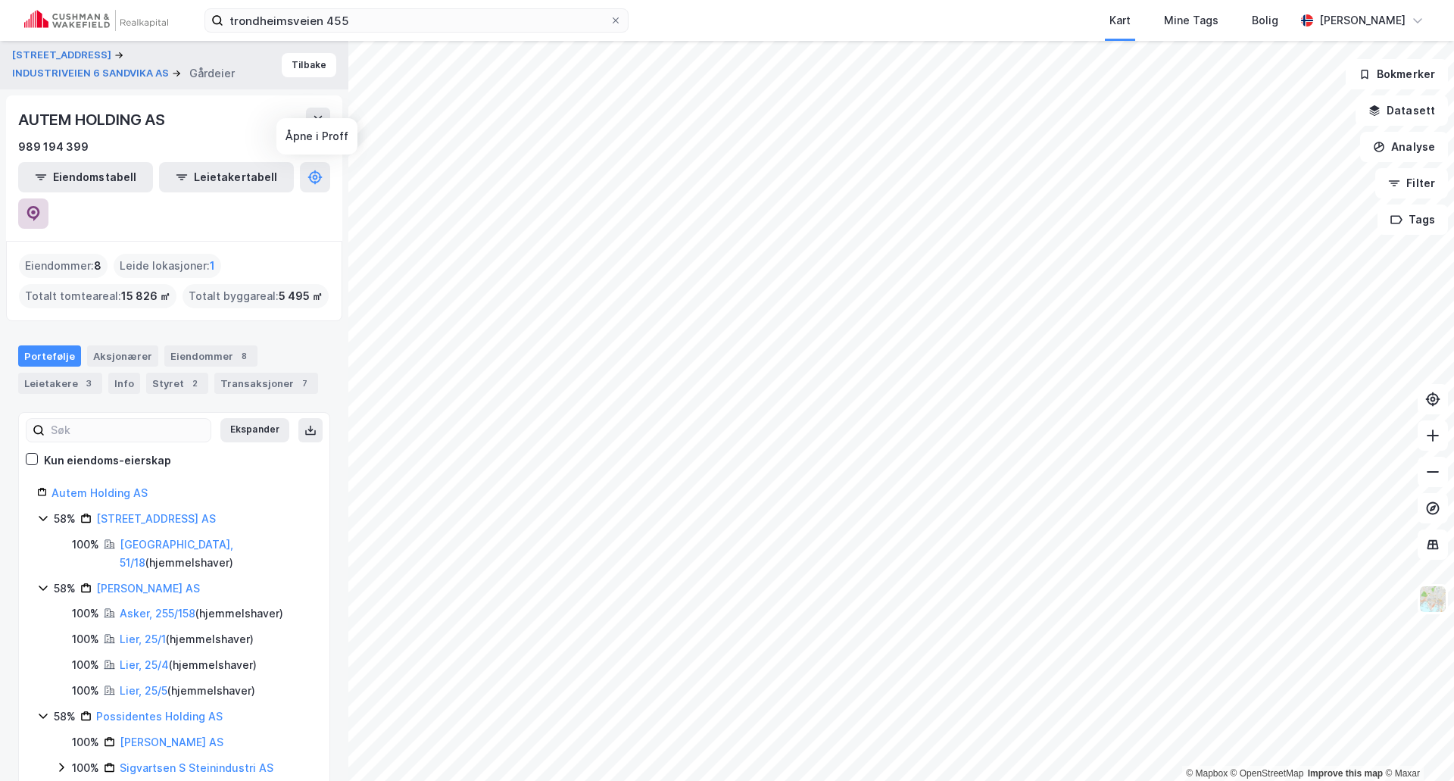
click at [41, 206] on icon at bounding box center [33, 213] width 15 height 15
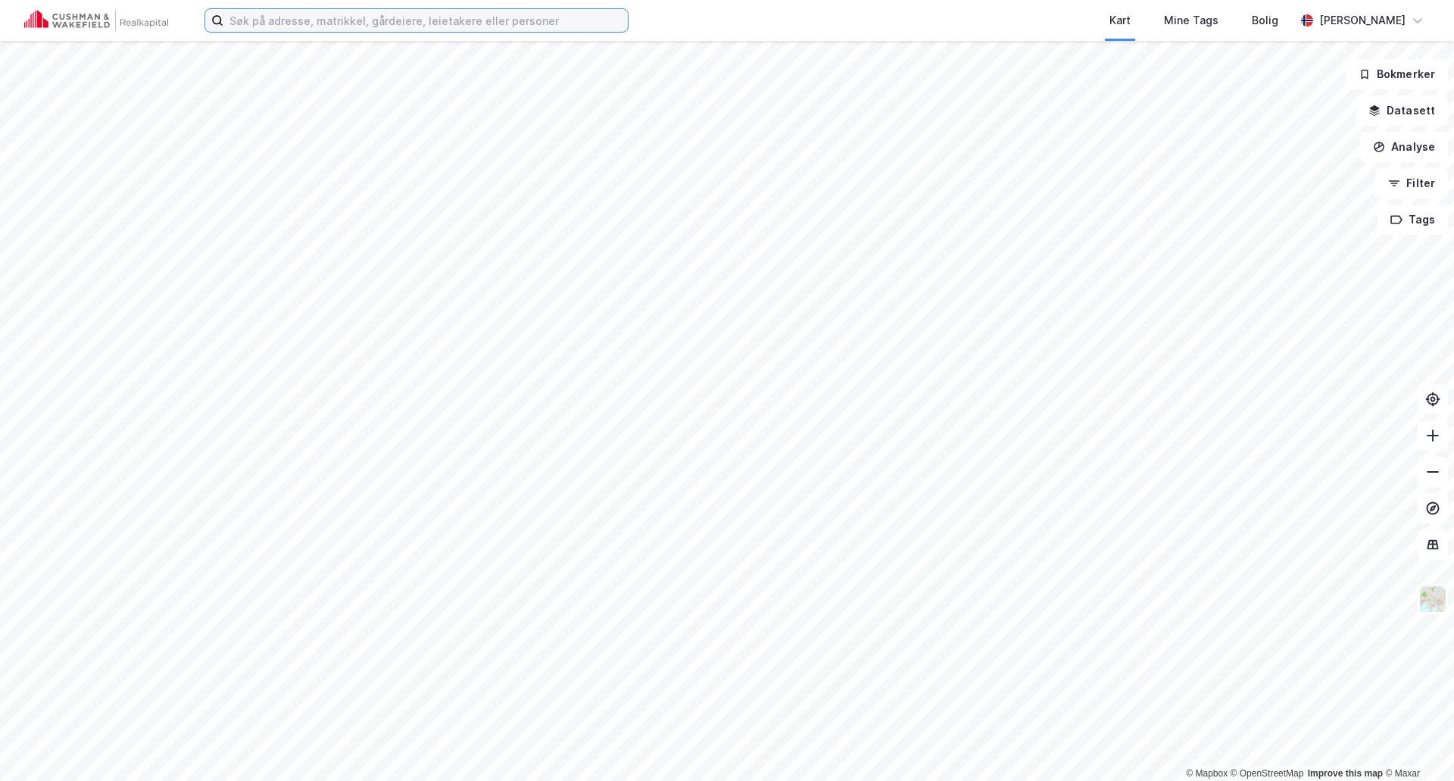
click at [399, 22] on input at bounding box center [425, 20] width 404 height 23
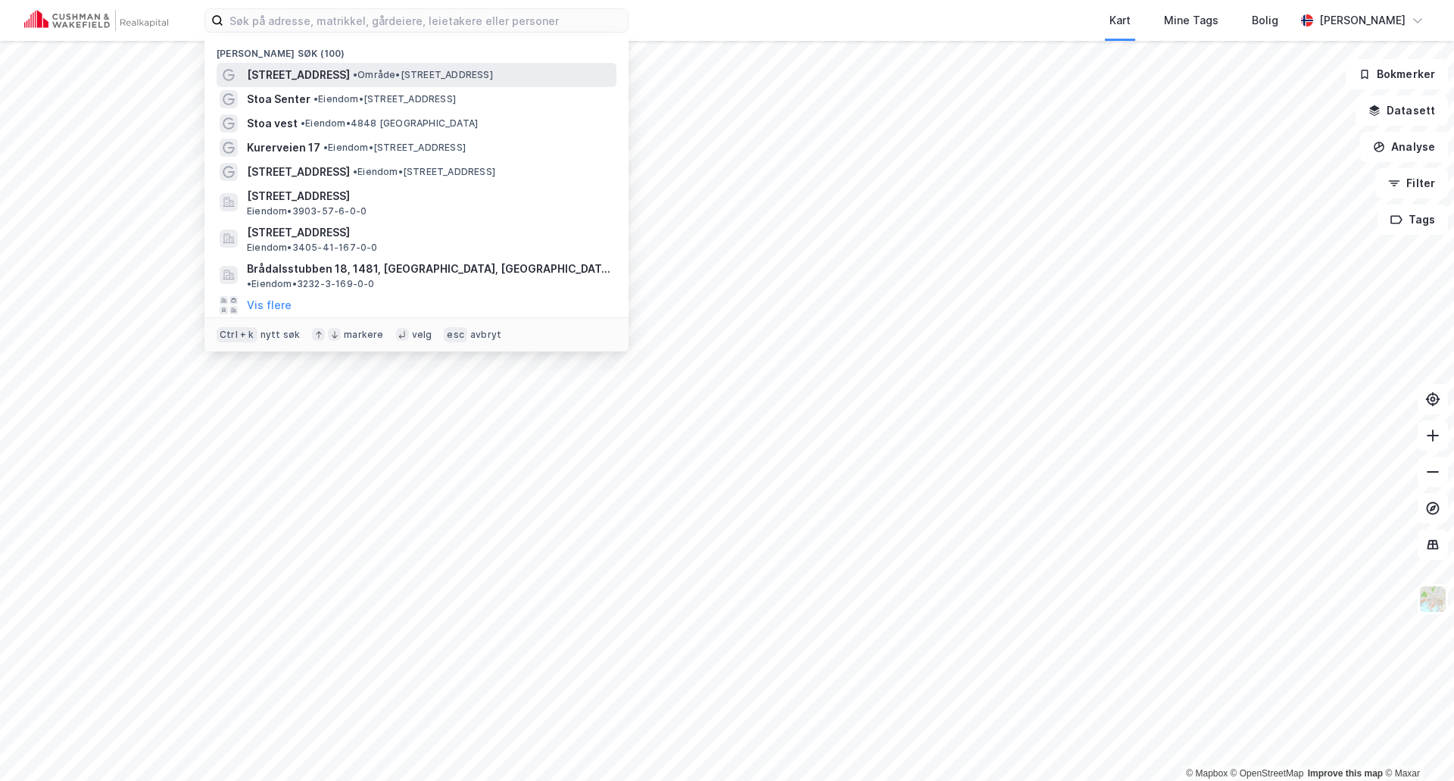
click at [312, 81] on span "[STREET_ADDRESS]" at bounding box center [298, 75] width 103 height 18
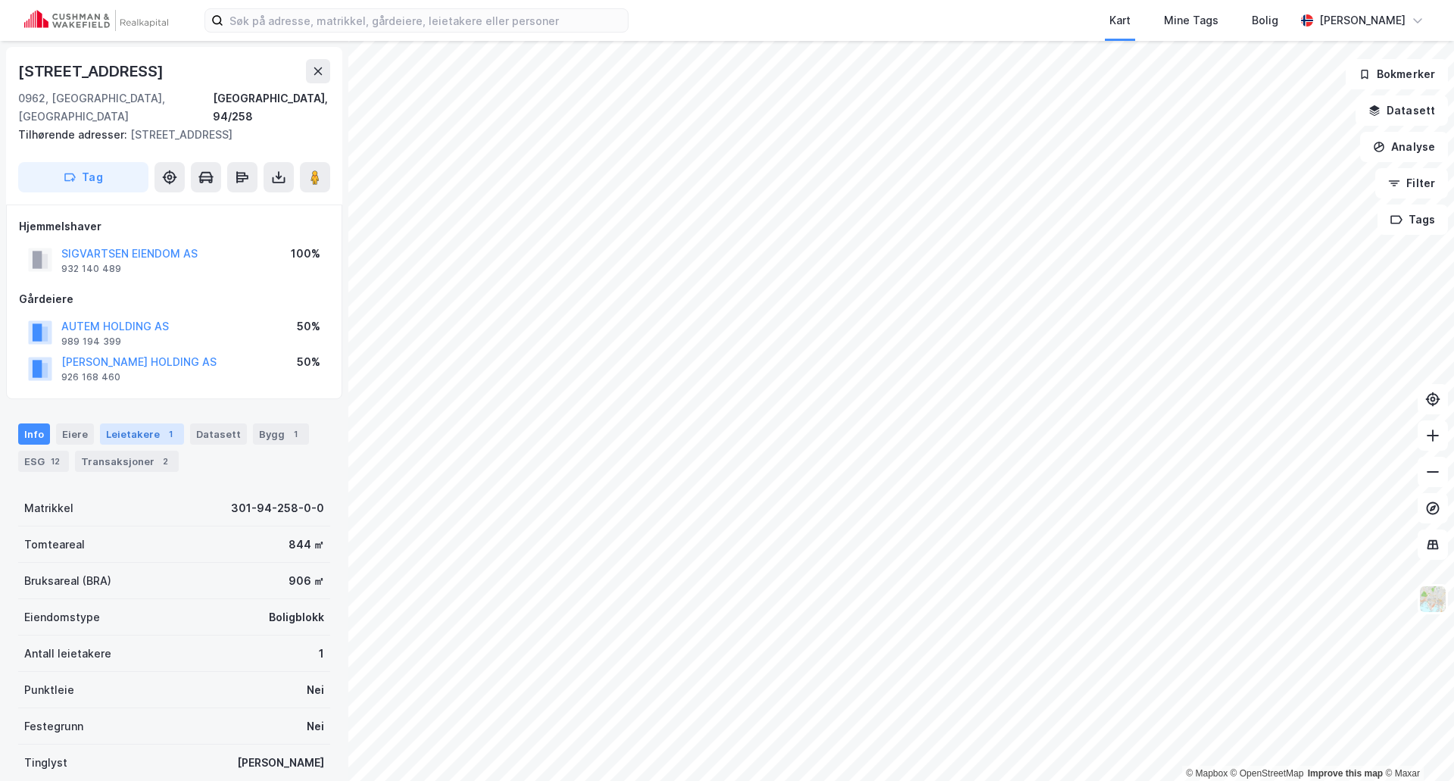
click at [163, 426] on div "1" at bounding box center [170, 433] width 15 height 15
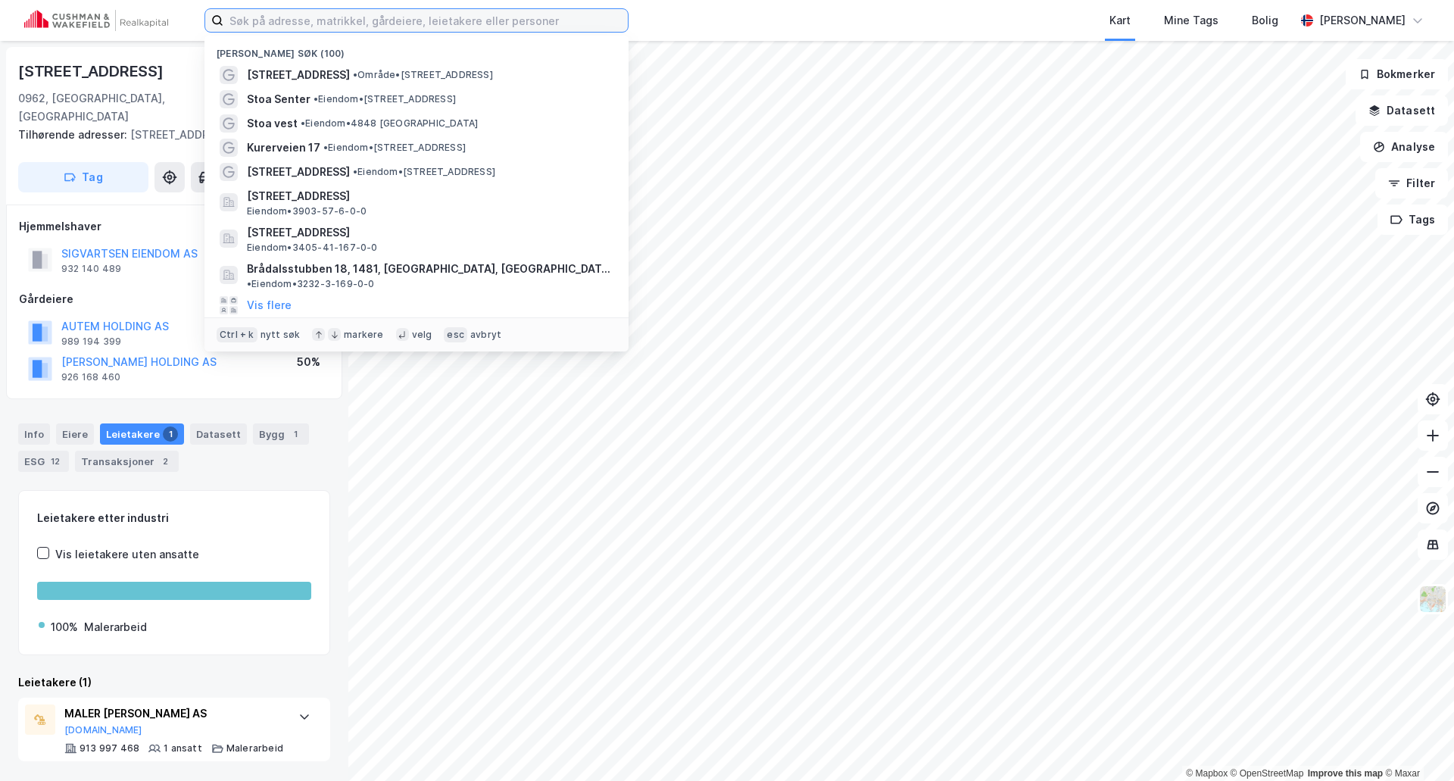
click at [401, 23] on input at bounding box center [425, 20] width 404 height 23
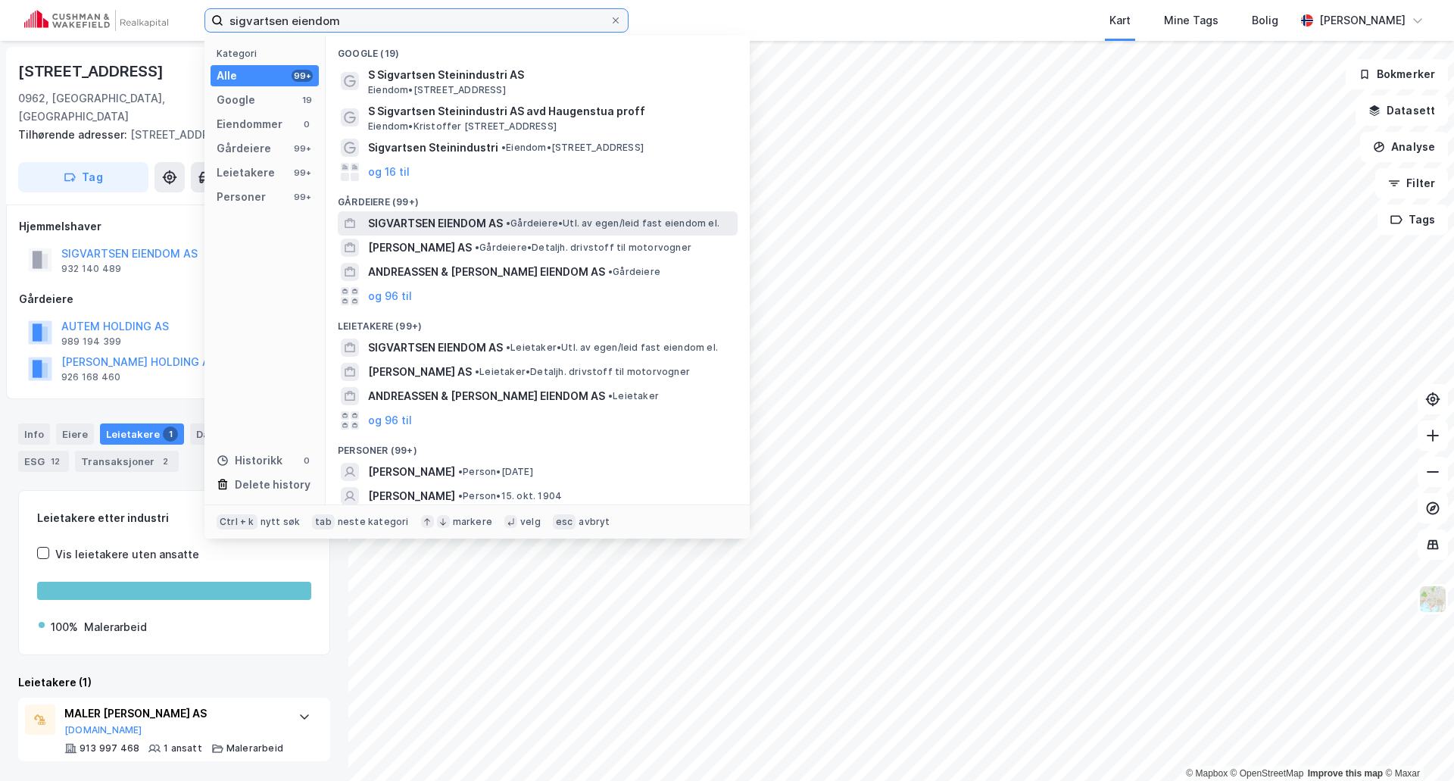
type input "sigvartsen eiendom"
click at [413, 224] on span "SIGVARTSEN EIENDOM AS" at bounding box center [435, 223] width 135 height 18
